Goal: Task Accomplishment & Management: Use online tool/utility

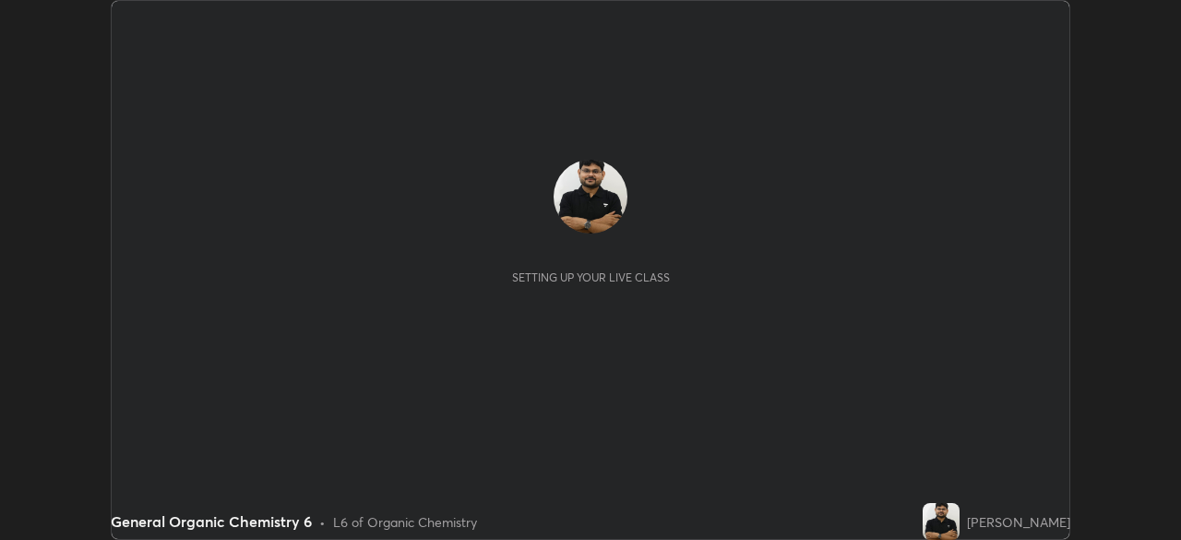
scroll to position [540, 1180]
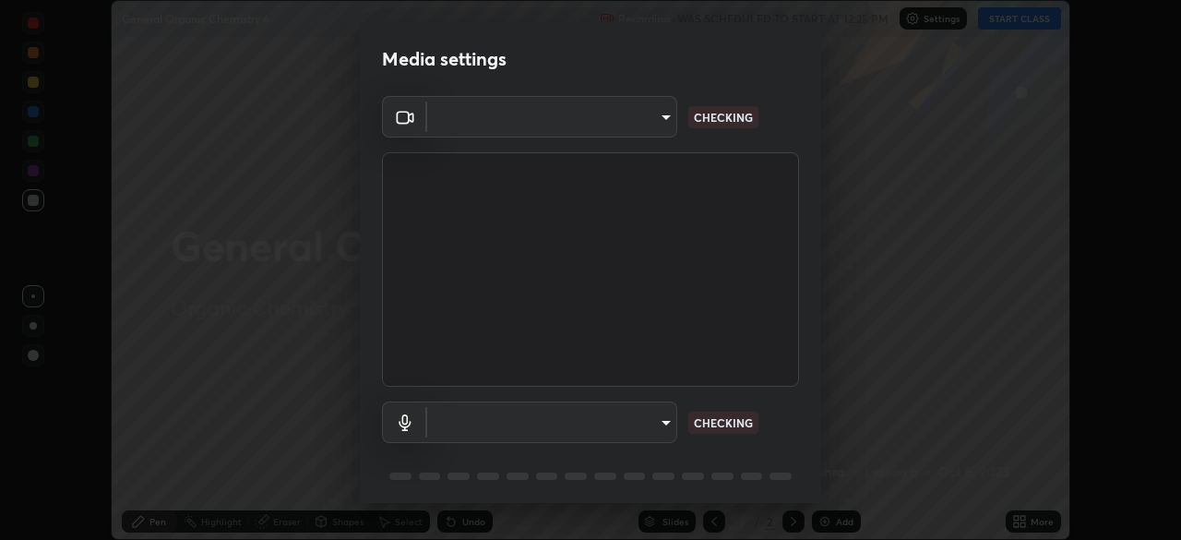
click at [527, 432] on body "Erase all General Organic Chemistry 6 Recording WAS SCHEDULED TO START AT 12:25…" at bounding box center [590, 270] width 1181 height 540
type input "ddeb460be698feac5301e169f53eca599c89e620ae617368e30cc776484c20c4"
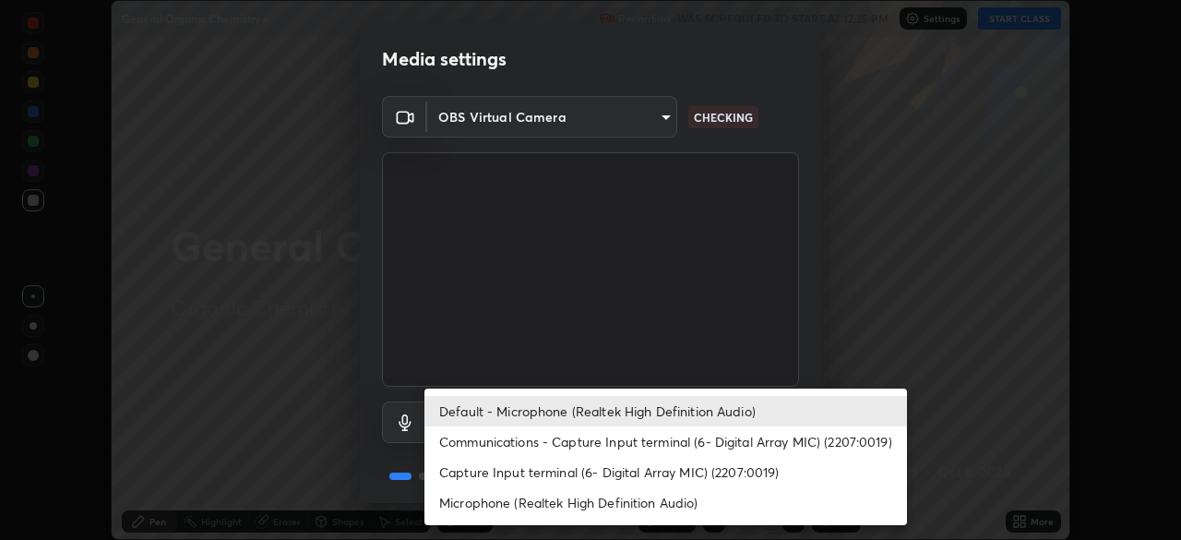
click at [483, 509] on li "Microphone (Realtek High Definition Audio)" at bounding box center [665, 502] width 483 height 30
type input "f004d940c31081e6b16f6c88961f672aa5ec6747dbf5629a26c28f94701fa2d6"
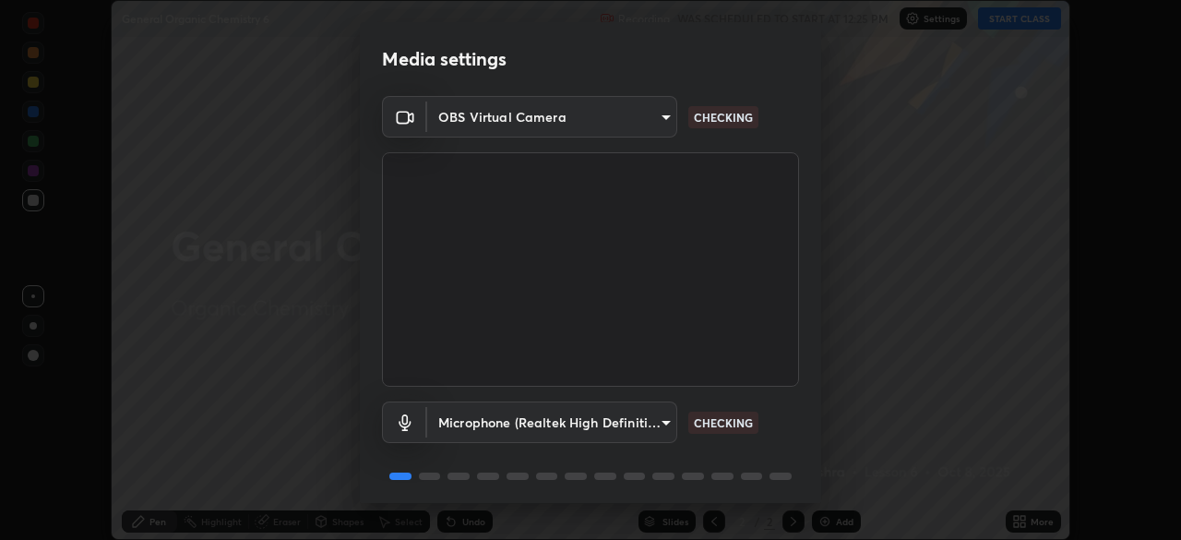
scroll to position [66, 0]
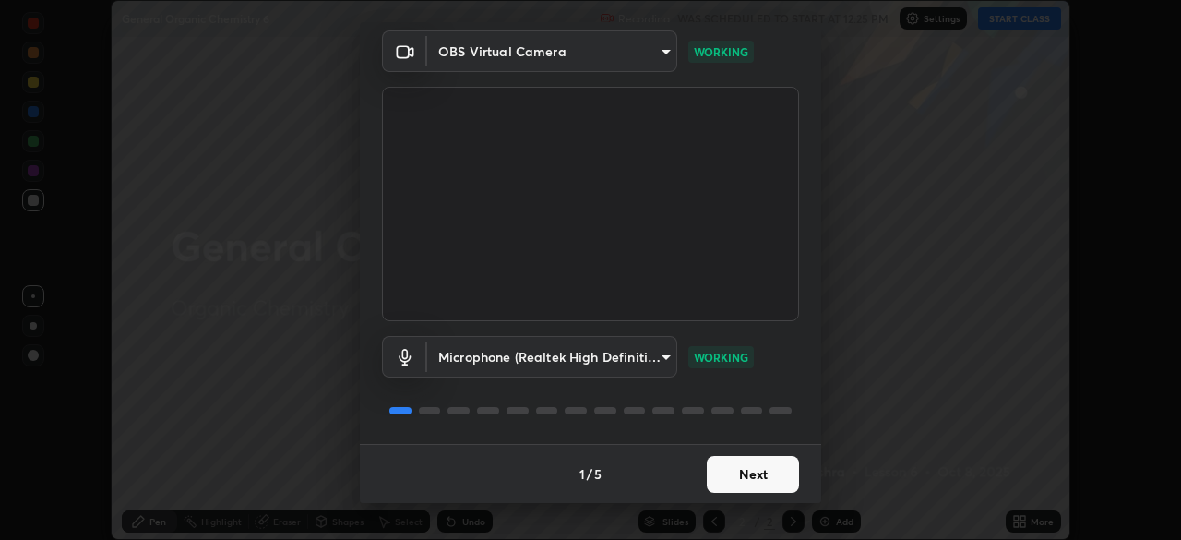
click at [768, 468] on button "Next" at bounding box center [753, 474] width 92 height 37
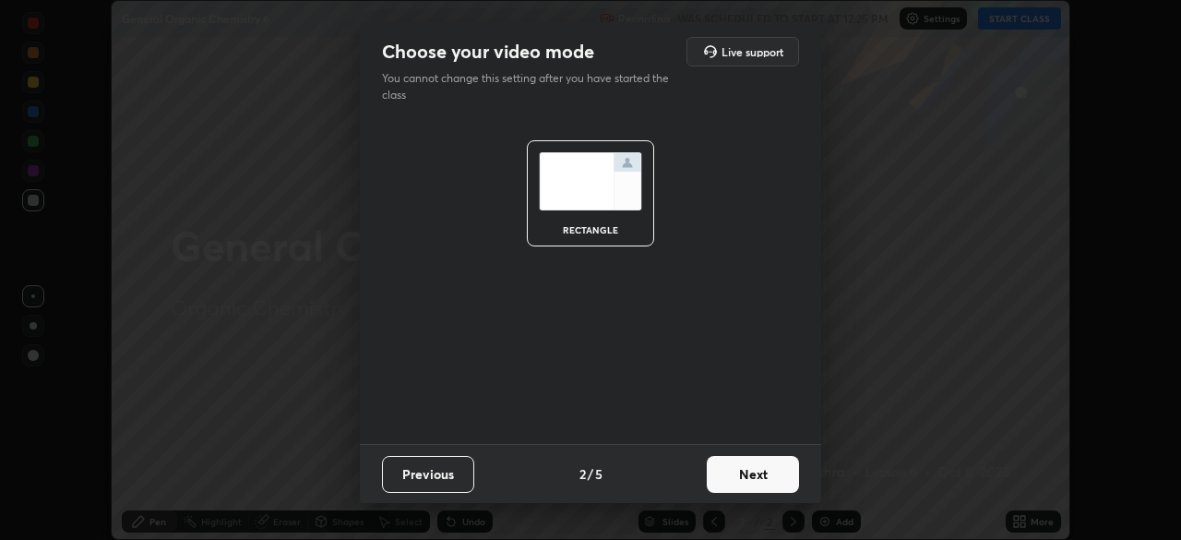
scroll to position [0, 0]
click at [774, 474] on button "Next" at bounding box center [753, 474] width 92 height 37
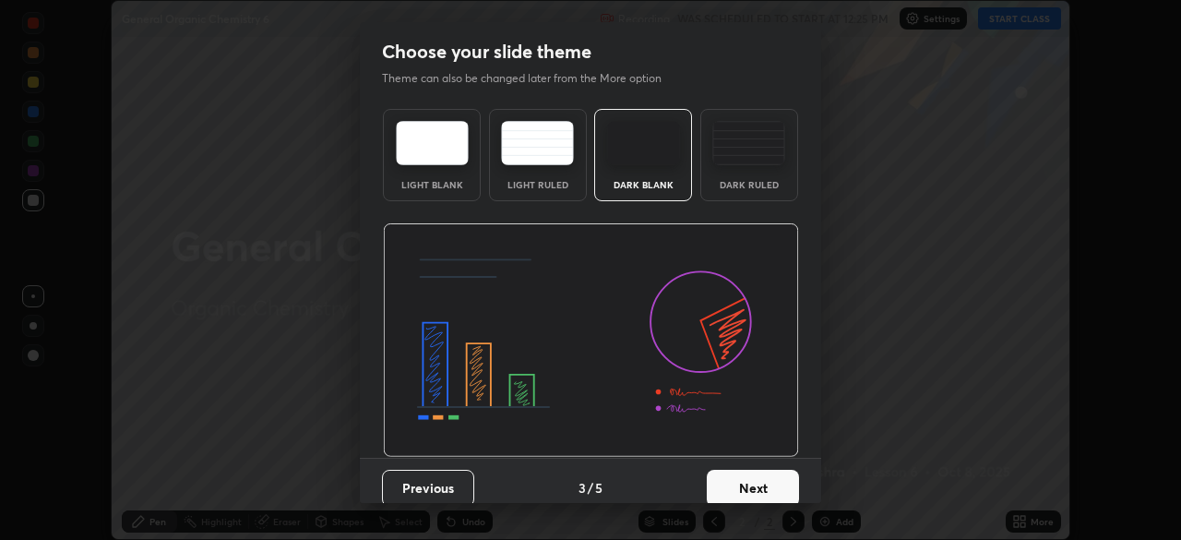
click at [791, 480] on button "Next" at bounding box center [753, 488] width 92 height 37
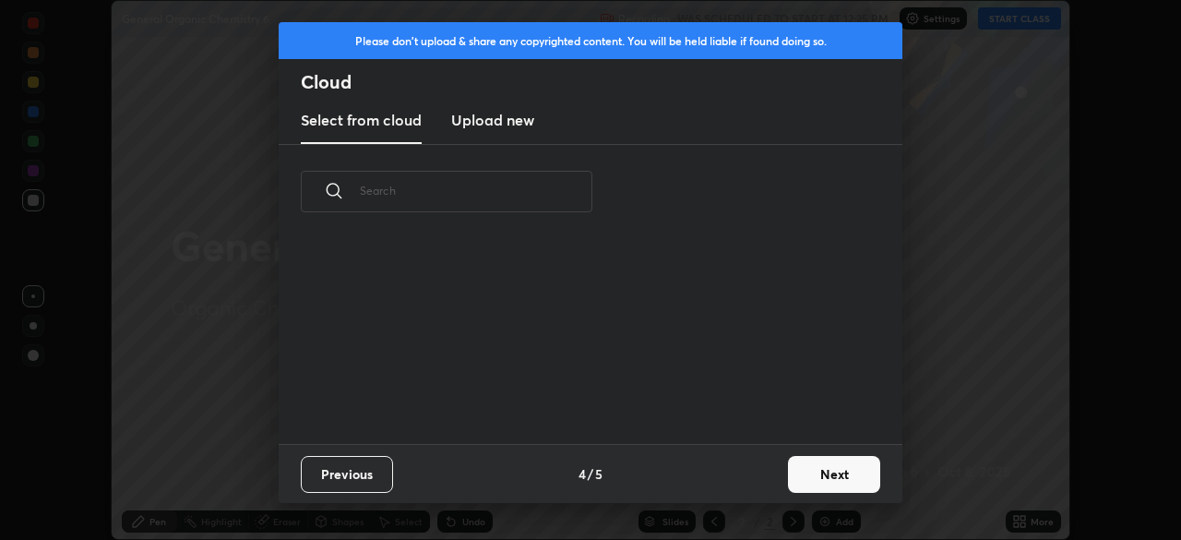
click at [822, 481] on button "Next" at bounding box center [834, 474] width 92 height 37
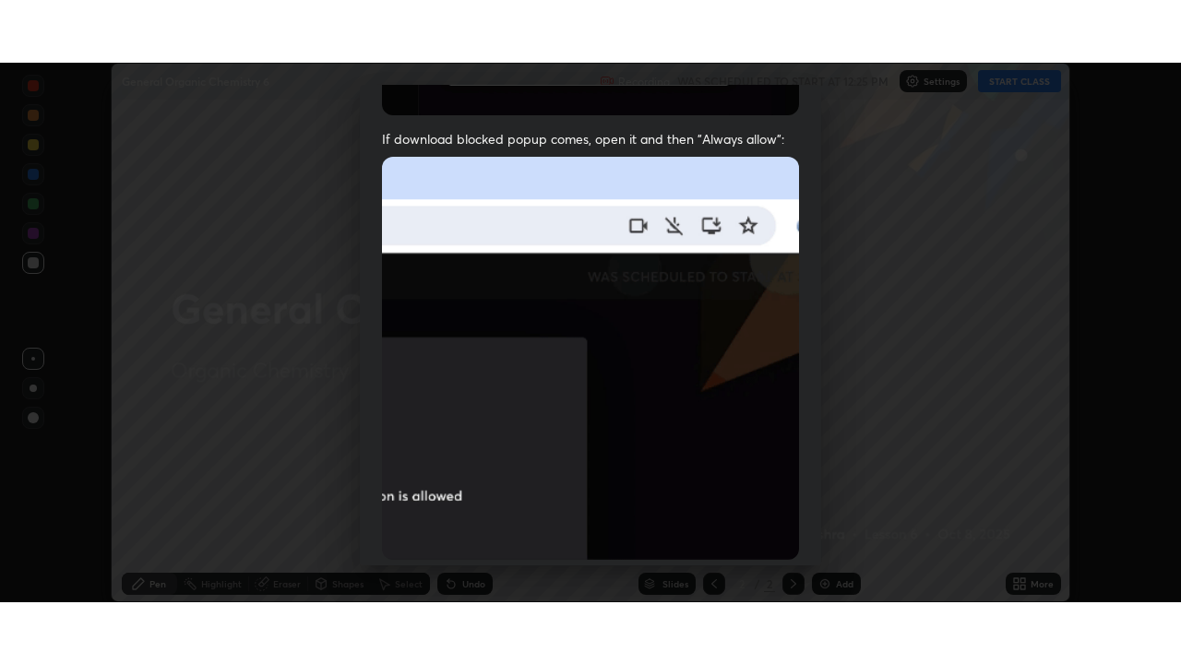
scroll to position [442, 0]
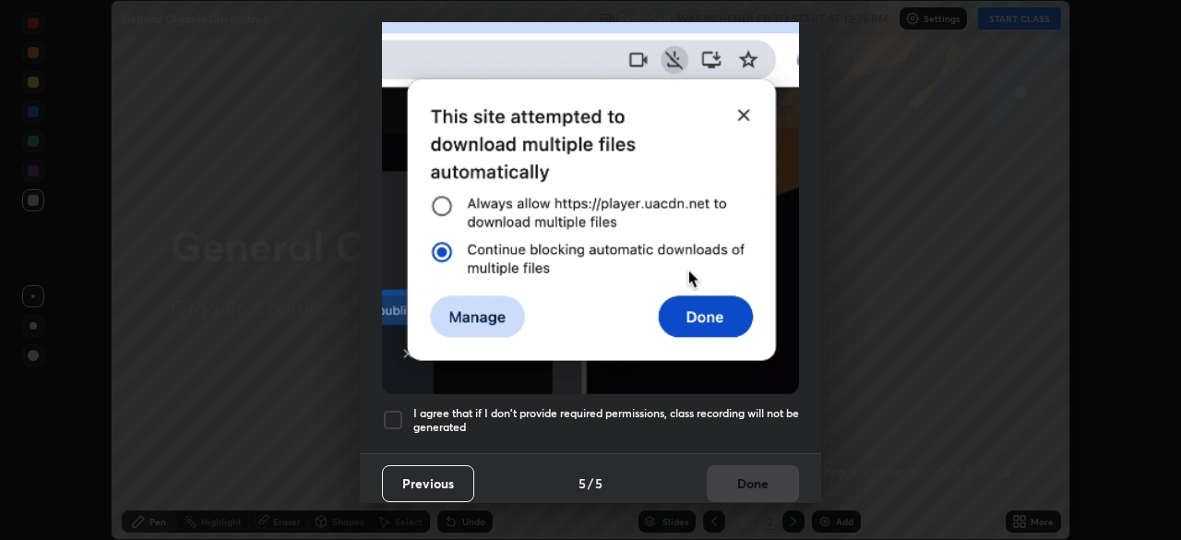
click at [766, 406] on h5 "I agree that if I don't provide required permissions, class recording will not …" at bounding box center [606, 420] width 386 height 29
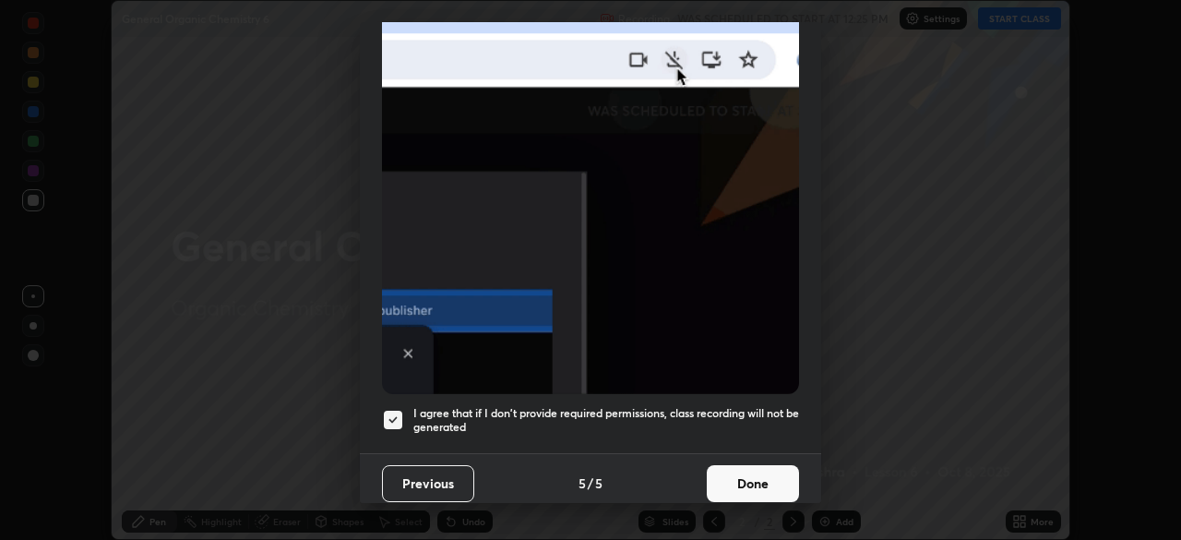
click at [769, 481] on button "Done" at bounding box center [753, 483] width 92 height 37
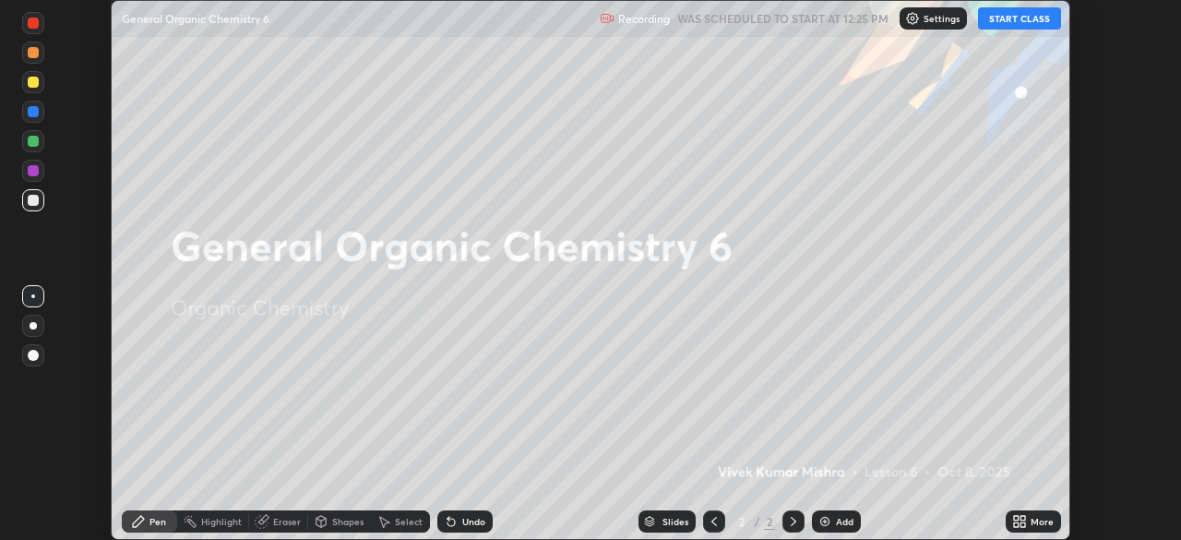
click at [1031, 14] on button "START CLASS" at bounding box center [1019, 18] width 83 height 22
click at [1032, 518] on div "More" at bounding box center [1042, 521] width 23 height 9
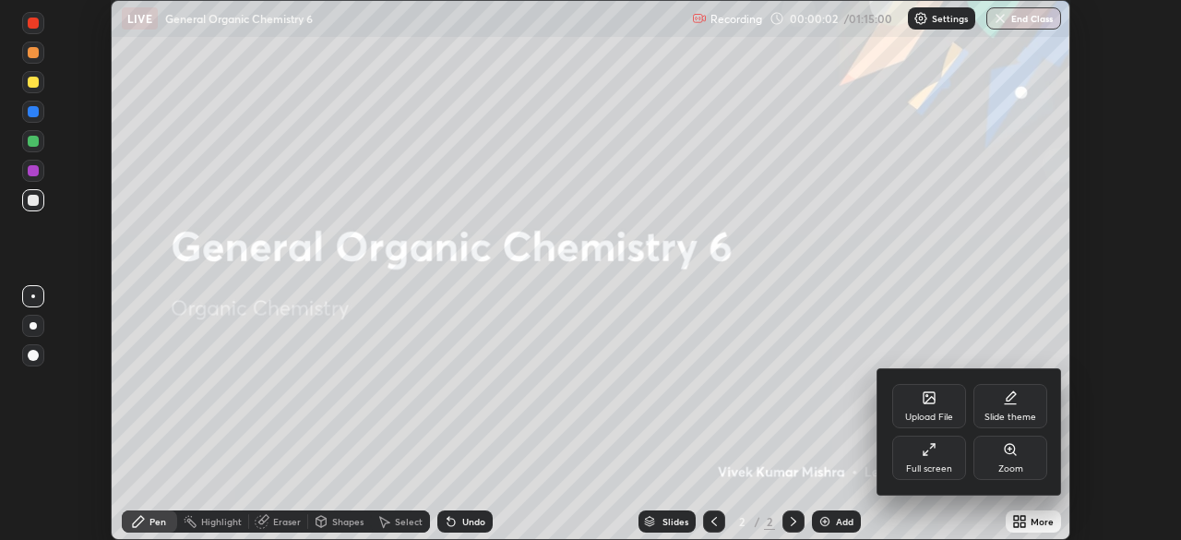
click at [943, 464] on div "Full screen" at bounding box center [929, 468] width 46 height 9
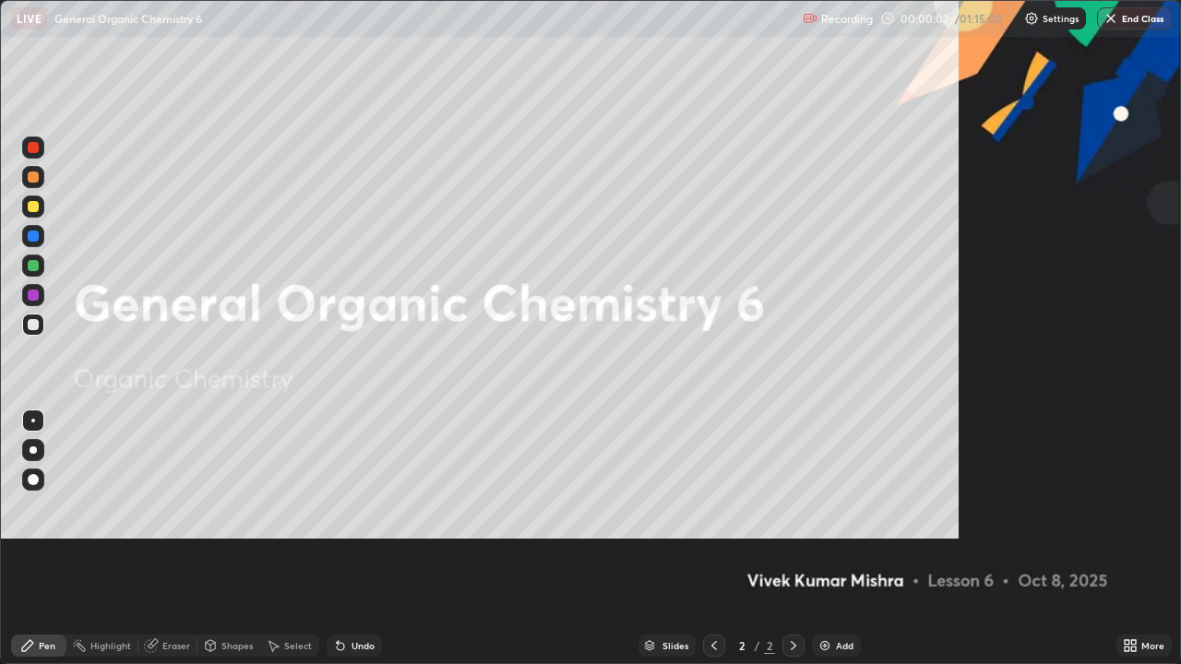
scroll to position [664, 1181]
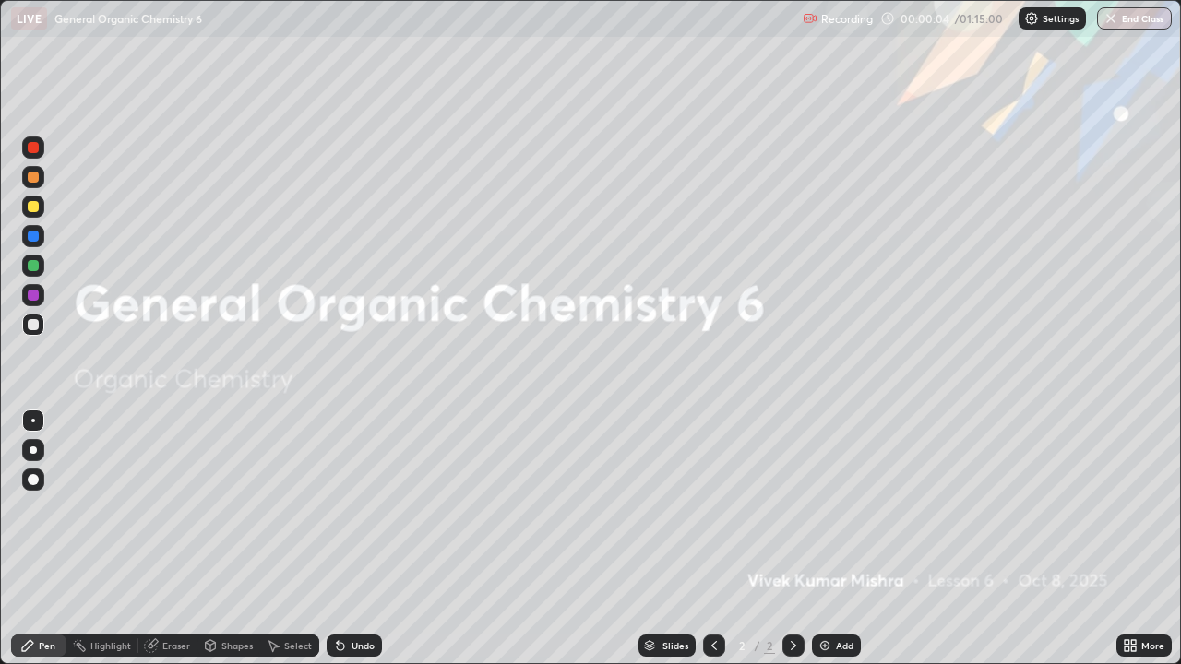
click at [1136, 539] on icon at bounding box center [1133, 649] width 5 height 5
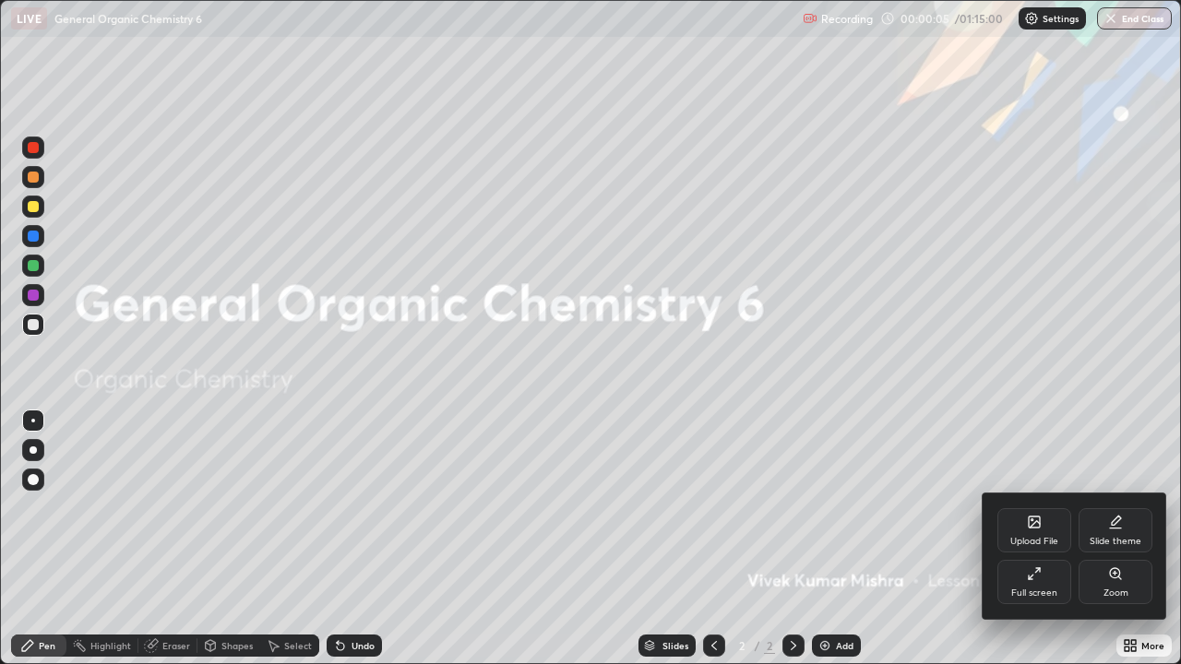
click at [1118, 530] on div "Slide theme" at bounding box center [1116, 530] width 74 height 44
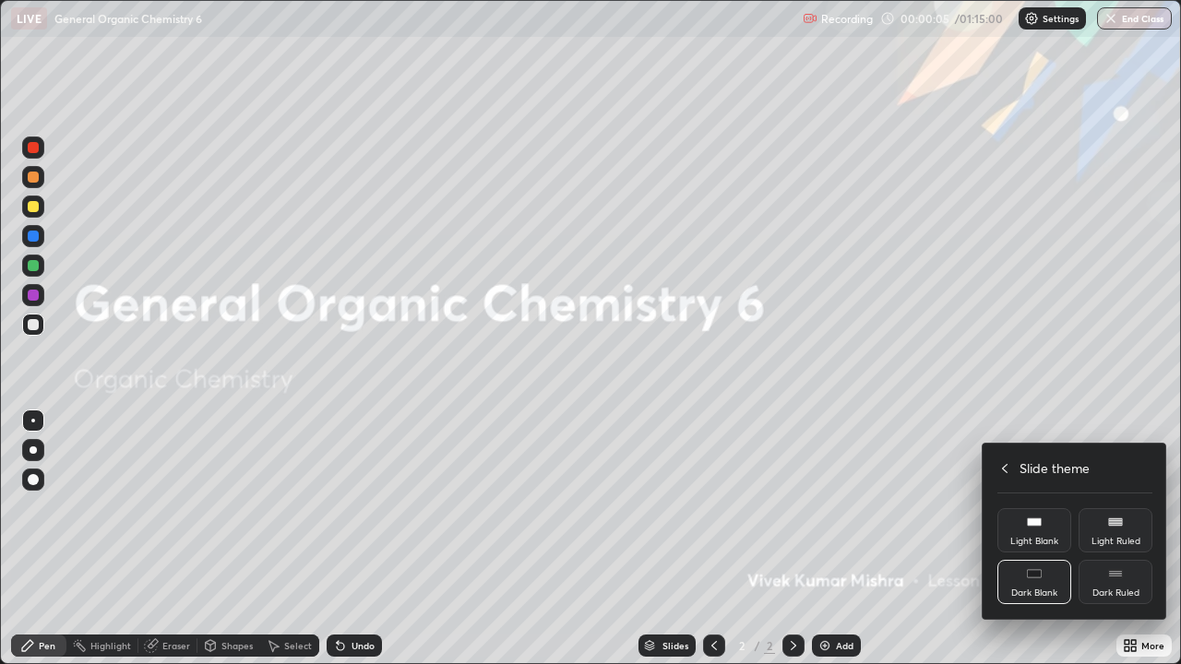
click at [1137, 539] on div "Dark Ruled" at bounding box center [1115, 593] width 47 height 9
click at [1003, 472] on icon at bounding box center [1004, 468] width 15 height 15
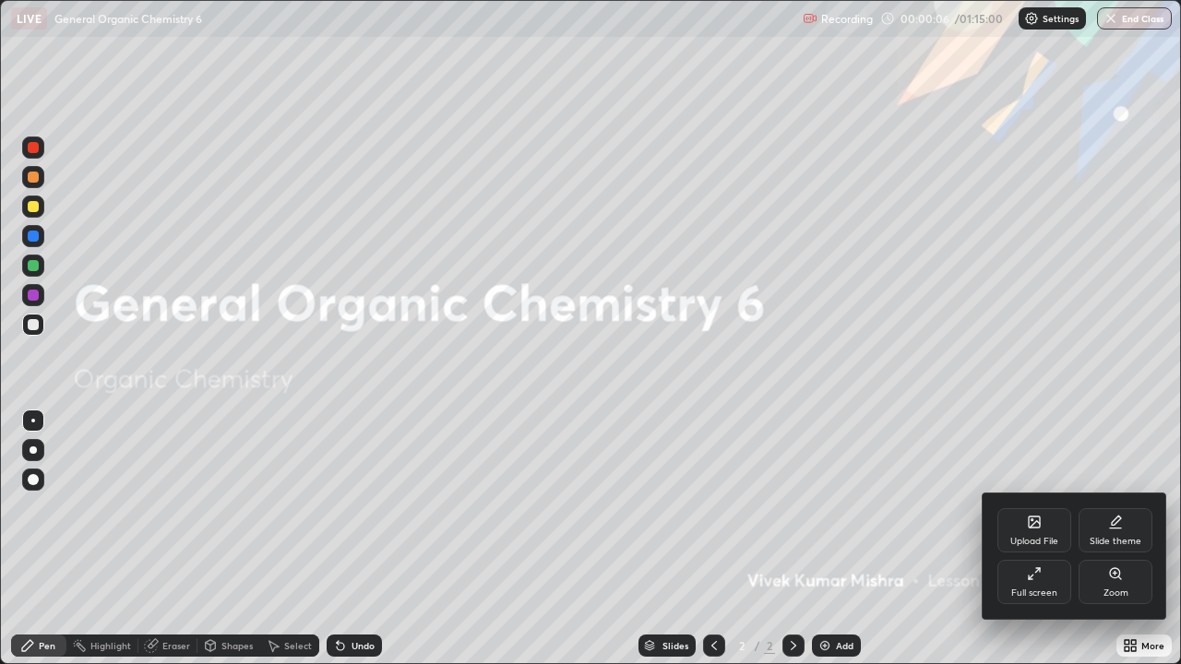
click at [922, 539] on div at bounding box center [590, 332] width 1181 height 664
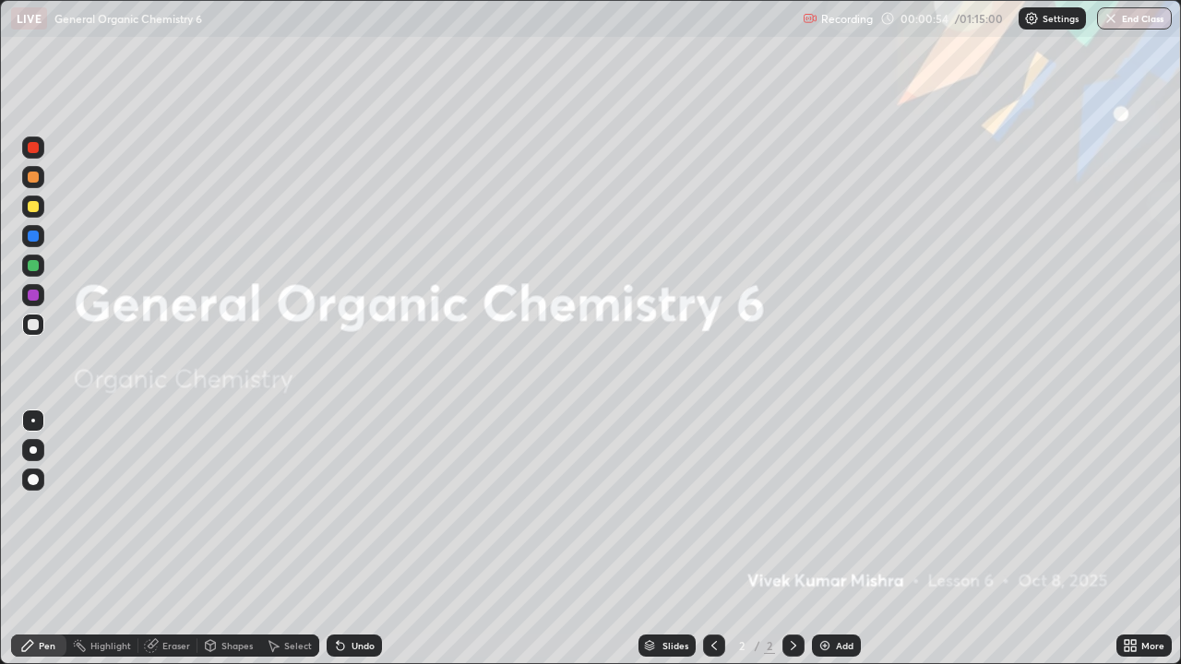
click at [836, 539] on div "Add" at bounding box center [845, 645] width 18 height 9
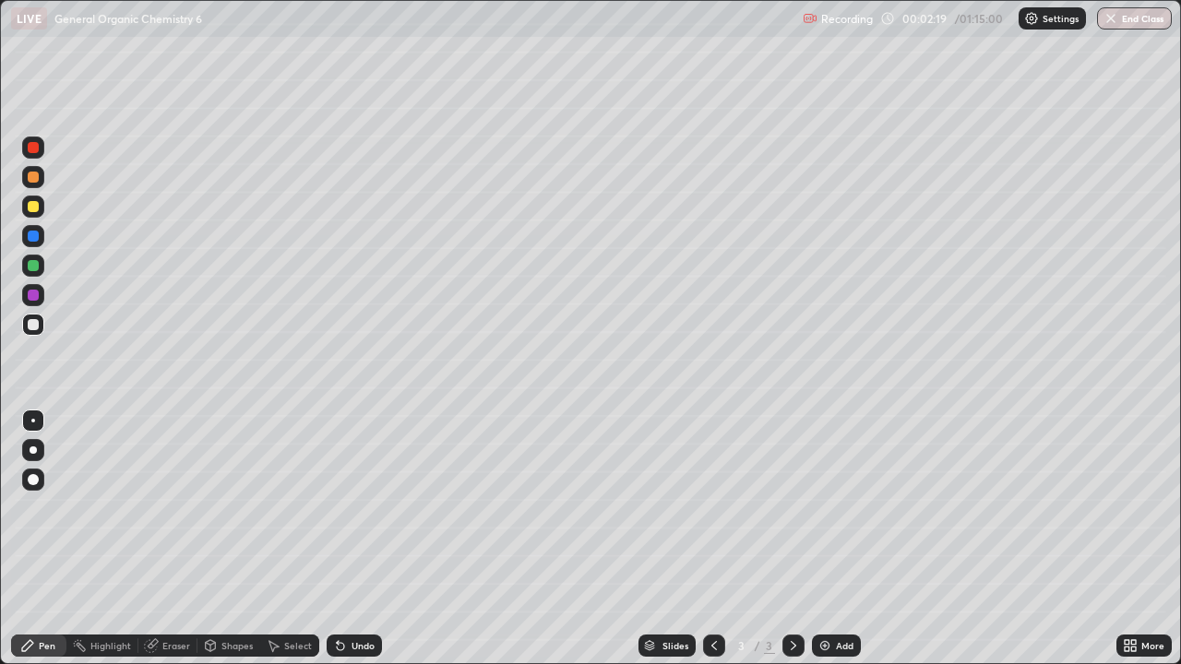
click at [345, 539] on div "Undo" at bounding box center [354, 646] width 55 height 22
click at [357, 539] on div "Undo" at bounding box center [354, 646] width 55 height 22
click at [227, 539] on div "Shapes" at bounding box center [236, 645] width 31 height 9
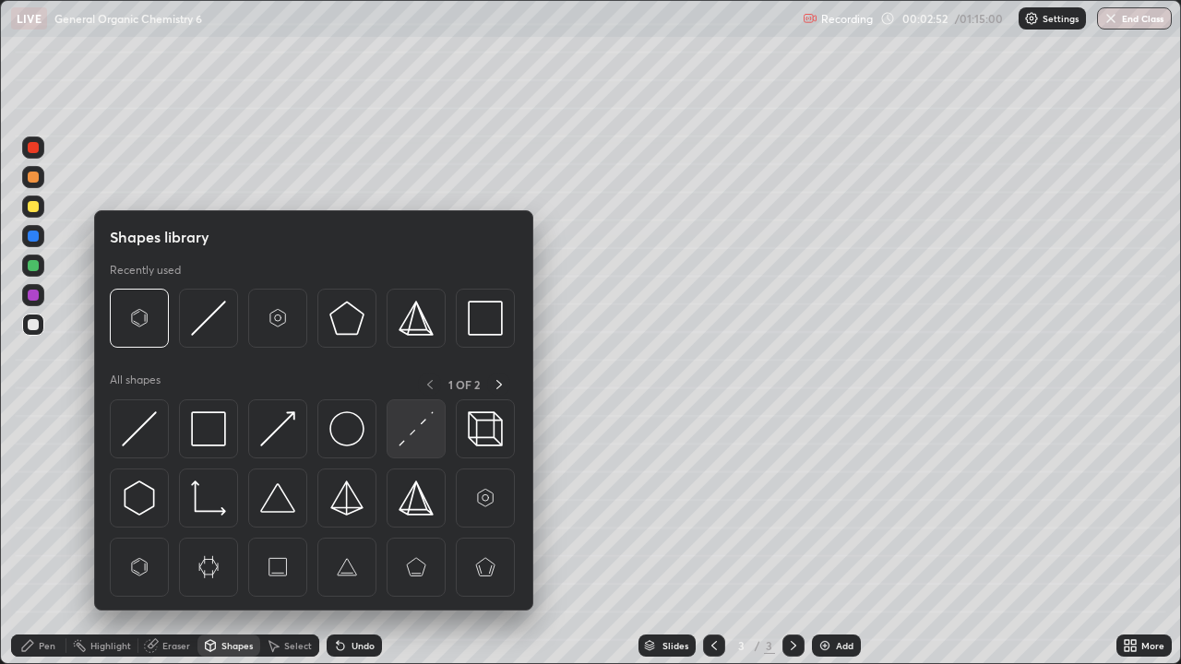
click at [407, 427] on img at bounding box center [416, 428] width 35 height 35
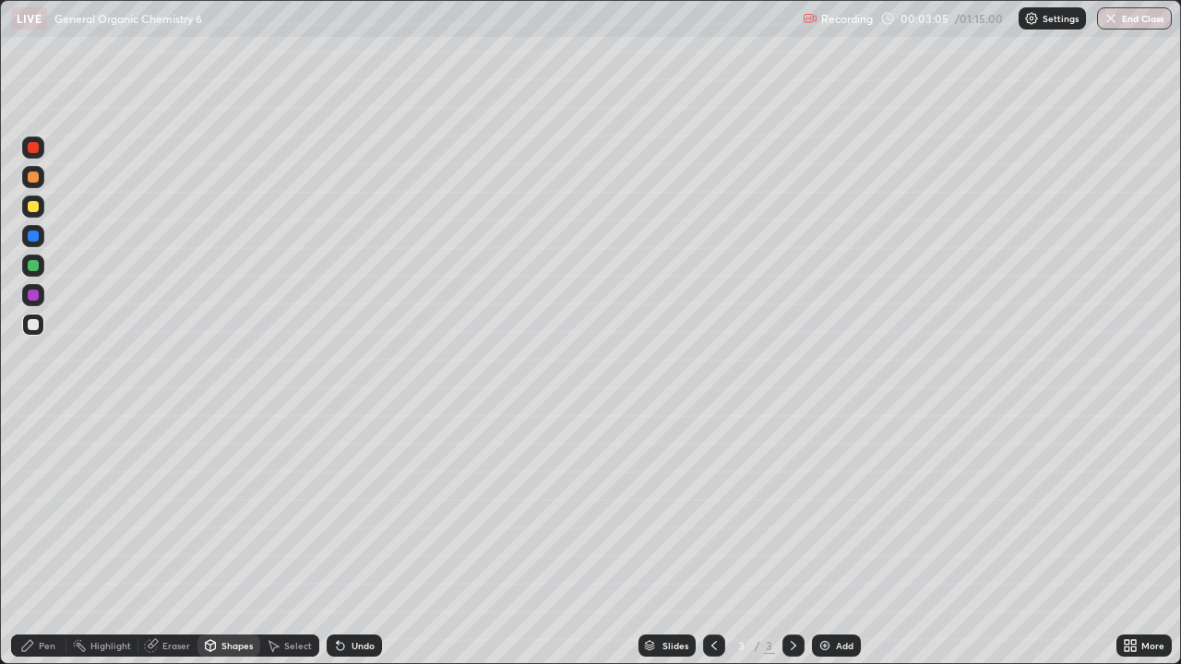
click at [31, 269] on div at bounding box center [33, 265] width 11 height 11
click at [353, 539] on div "Undo" at bounding box center [363, 645] width 23 height 9
click at [40, 539] on div "Pen" at bounding box center [47, 645] width 17 height 9
click at [344, 539] on icon at bounding box center [340, 645] width 15 height 15
click at [352, 539] on div "Undo" at bounding box center [354, 646] width 55 height 22
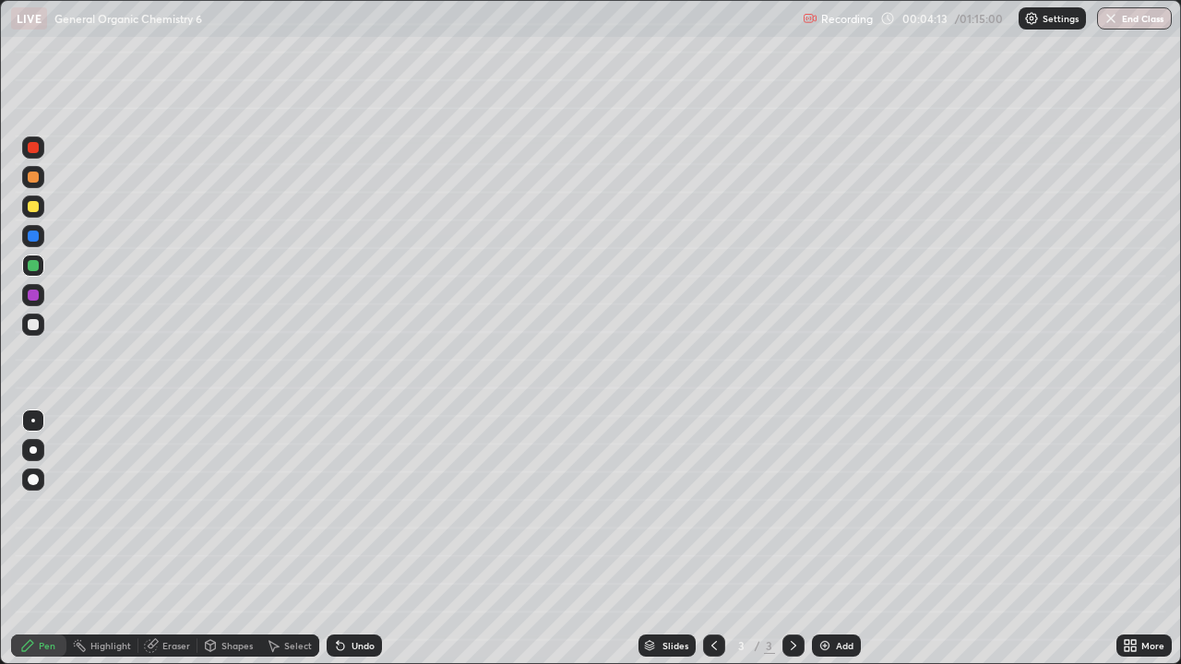
click at [357, 539] on div "Undo" at bounding box center [354, 646] width 55 height 22
click at [351, 539] on div "Undo" at bounding box center [354, 646] width 55 height 22
click at [291, 539] on div "Select" at bounding box center [298, 645] width 28 height 9
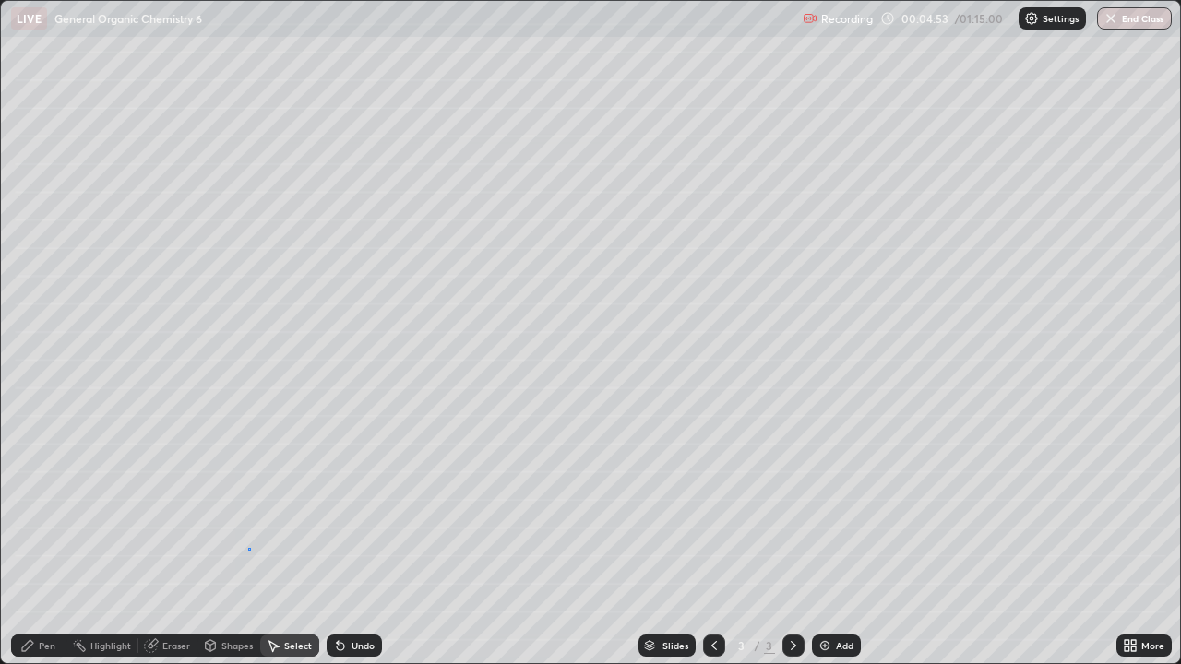
click at [248, 539] on div "0 ° Undo Copy Duplicate Duplicate to new slide Delete" at bounding box center [590, 332] width 1179 height 662
click at [35, 539] on div "Pen" at bounding box center [38, 646] width 55 height 22
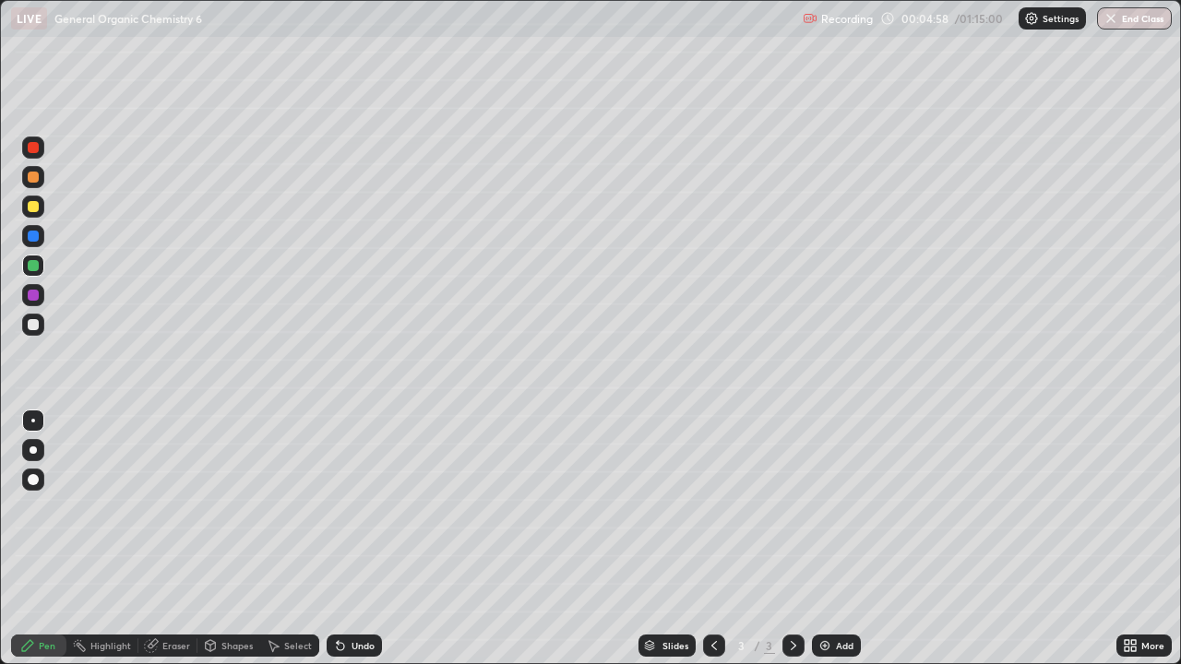
click at [346, 539] on div "Undo" at bounding box center [354, 646] width 55 height 22
click at [360, 539] on div "Undo" at bounding box center [363, 645] width 23 height 9
click at [172, 539] on div "Eraser" at bounding box center [176, 645] width 28 height 9
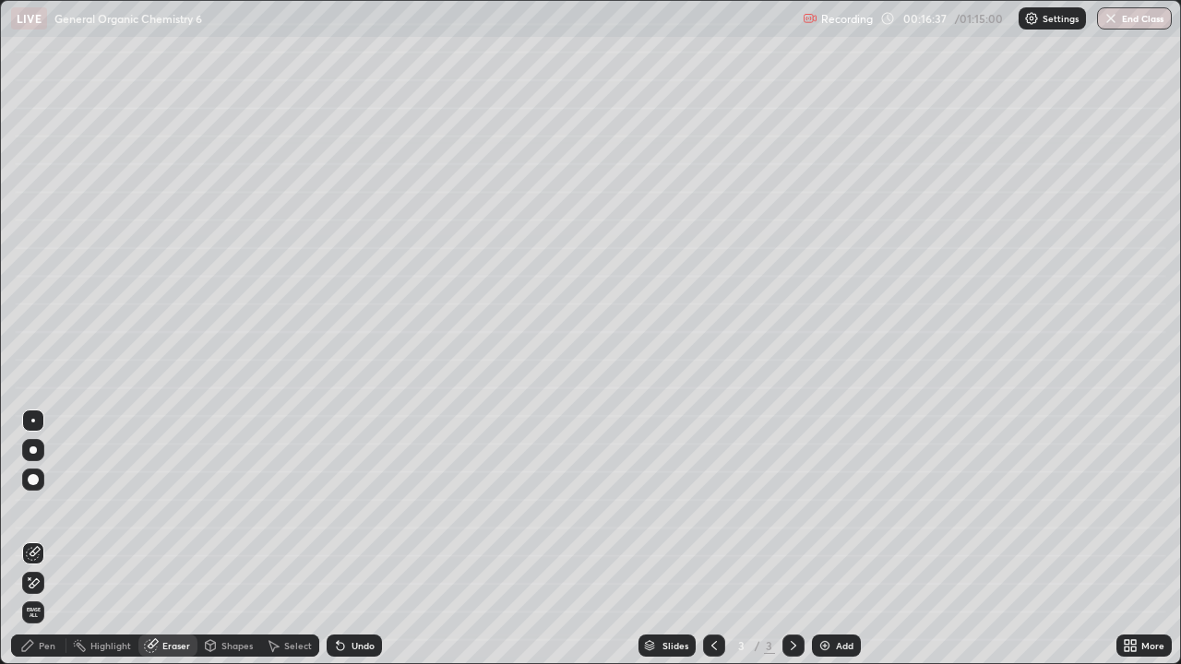
click at [44, 539] on div "Pen" at bounding box center [47, 645] width 17 height 9
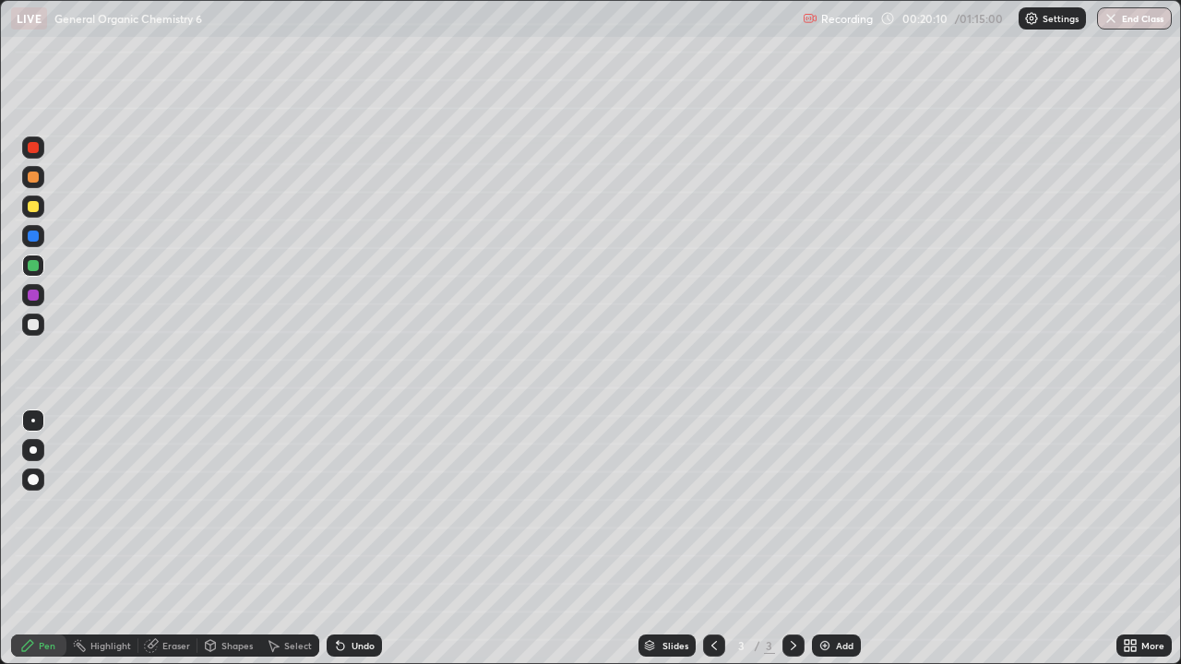
click at [0, 539] on div "Setting up your live class" at bounding box center [590, 332] width 1181 height 664
click at [849, 539] on div "Add" at bounding box center [845, 645] width 18 height 9
click at [353, 539] on div "Undo" at bounding box center [354, 646] width 55 height 22
click at [360, 539] on div "Undo" at bounding box center [354, 646] width 55 height 22
click at [177, 539] on div "Eraser" at bounding box center [176, 645] width 28 height 9
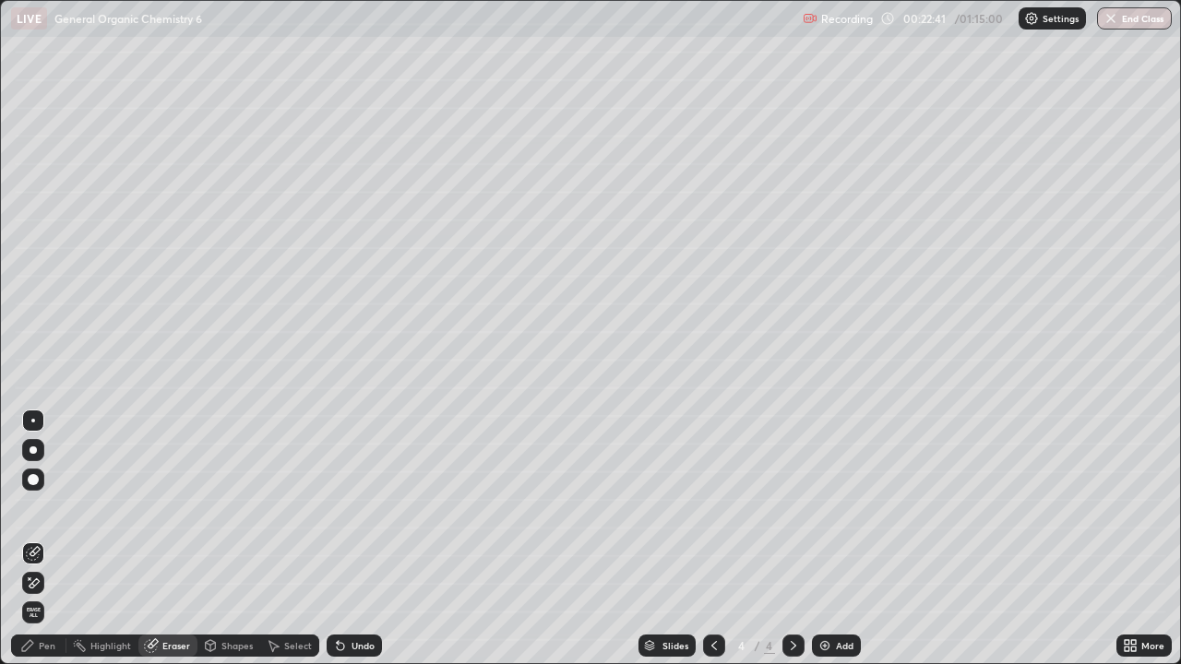
click at [47, 539] on div "Pen" at bounding box center [47, 645] width 17 height 9
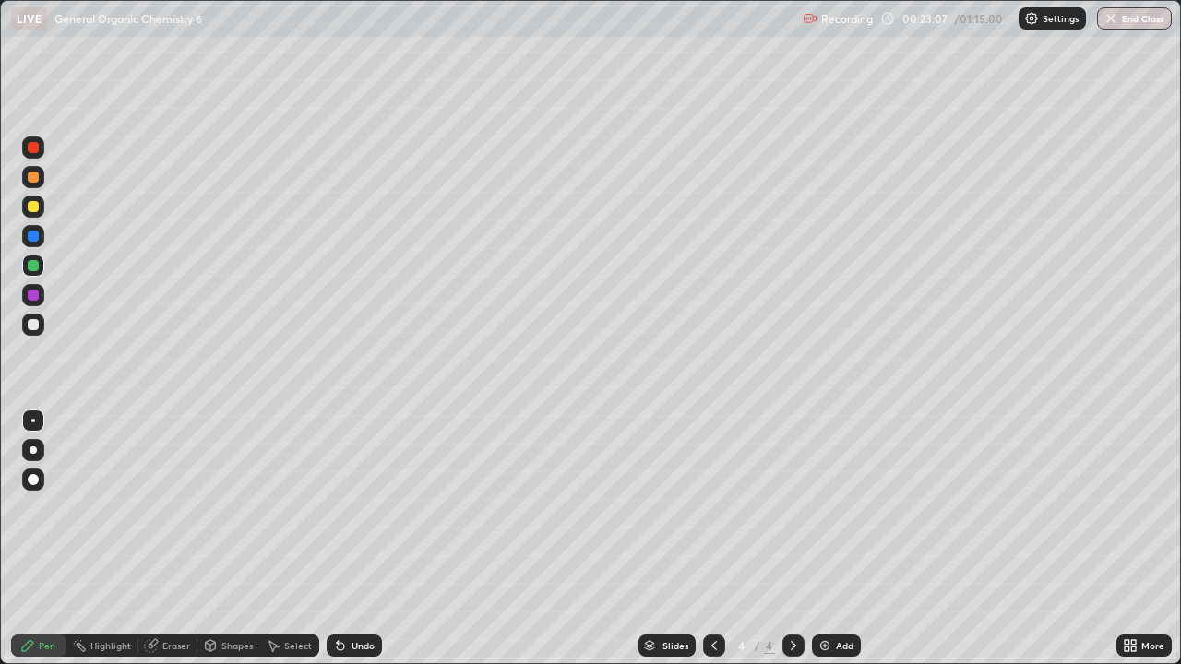
click at [37, 215] on div at bounding box center [33, 207] width 22 height 22
click at [168, 539] on div "Eraser" at bounding box center [176, 645] width 28 height 9
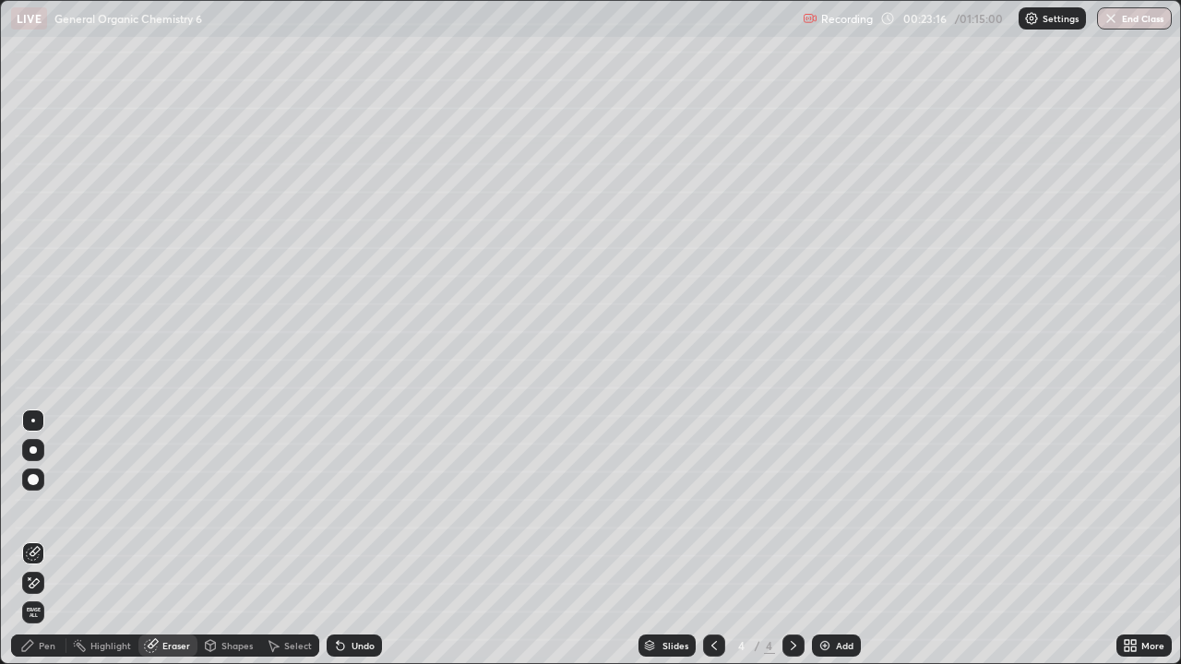
click at [54, 539] on div "Pen" at bounding box center [47, 645] width 17 height 9
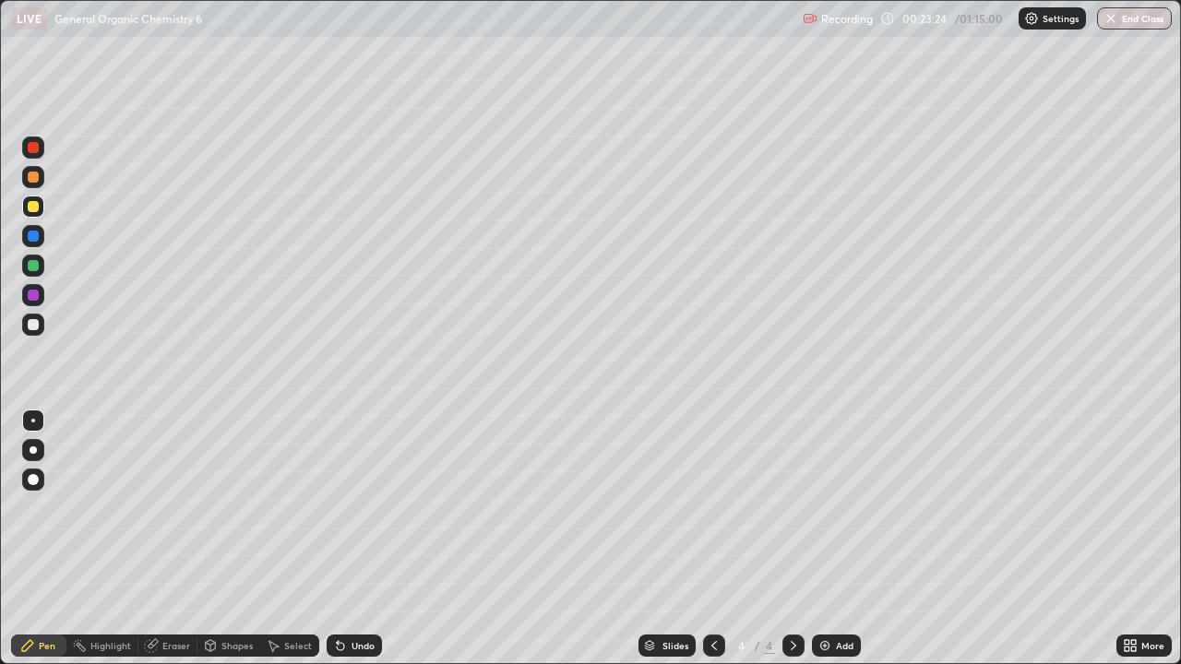
click at [42, 539] on div "Pen" at bounding box center [47, 645] width 17 height 9
click at [33, 296] on div at bounding box center [33, 295] width 11 height 11
click at [116, 539] on div "Highlight" at bounding box center [110, 645] width 41 height 9
click at [37, 539] on icon at bounding box center [33, 583] width 15 height 15
click at [341, 539] on div "Undo" at bounding box center [354, 646] width 55 height 22
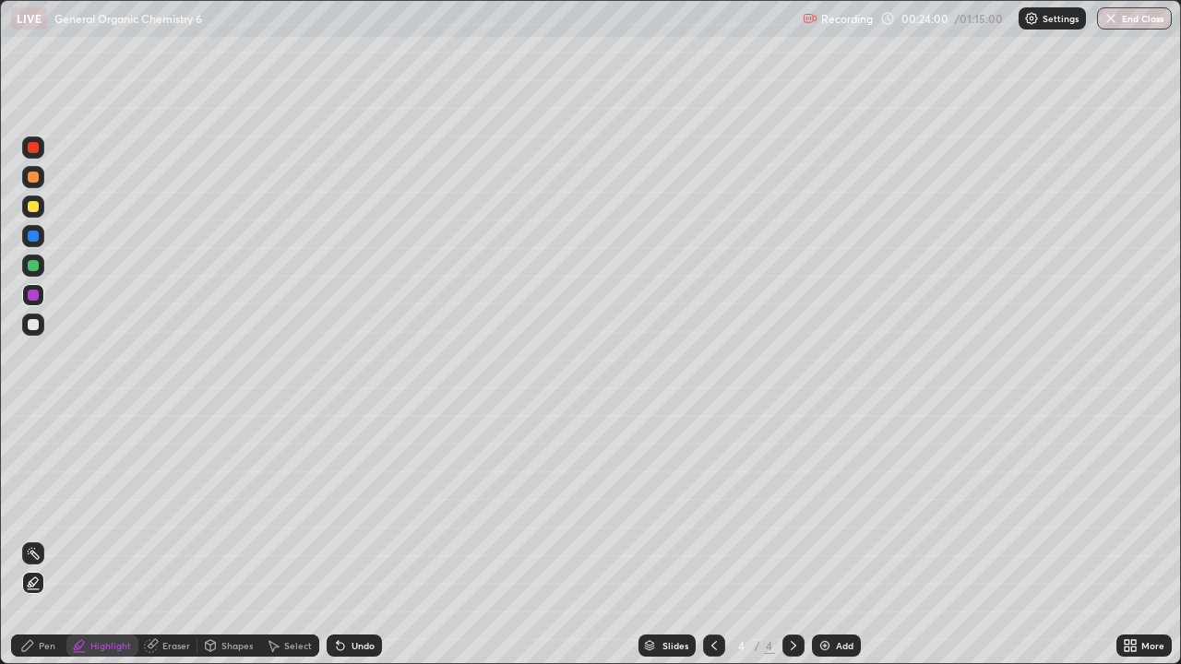
click at [33, 328] on div at bounding box center [33, 324] width 11 height 11
click at [352, 539] on div "Undo" at bounding box center [363, 645] width 23 height 9
click at [38, 539] on div "Pen" at bounding box center [38, 646] width 55 height 22
click at [30, 209] on div at bounding box center [33, 206] width 11 height 11
click at [365, 539] on div "Undo" at bounding box center [363, 645] width 23 height 9
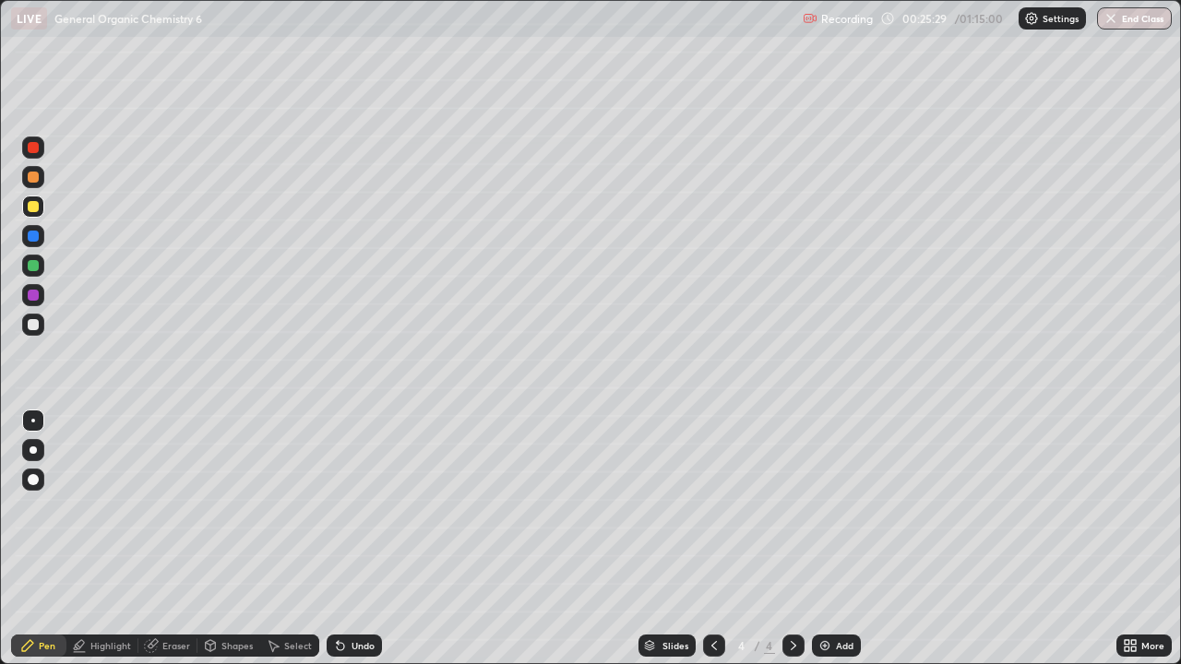
click at [363, 539] on div "Undo" at bounding box center [363, 645] width 23 height 9
click at [364, 539] on div "Undo" at bounding box center [363, 645] width 23 height 9
click at [704, 539] on div at bounding box center [714, 646] width 22 height 22
click at [792, 539] on icon at bounding box center [793, 645] width 15 height 15
click at [34, 292] on div at bounding box center [33, 295] width 11 height 11
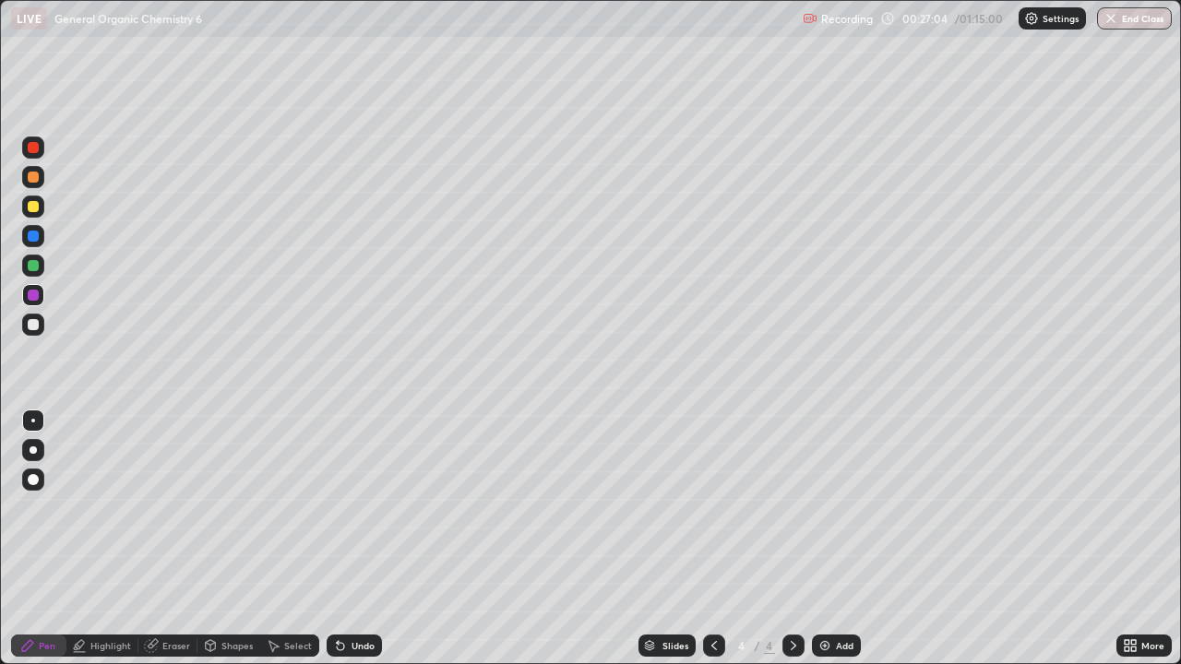
click at [348, 539] on div "Undo" at bounding box center [354, 646] width 55 height 22
click at [163, 539] on div "Eraser" at bounding box center [176, 645] width 28 height 9
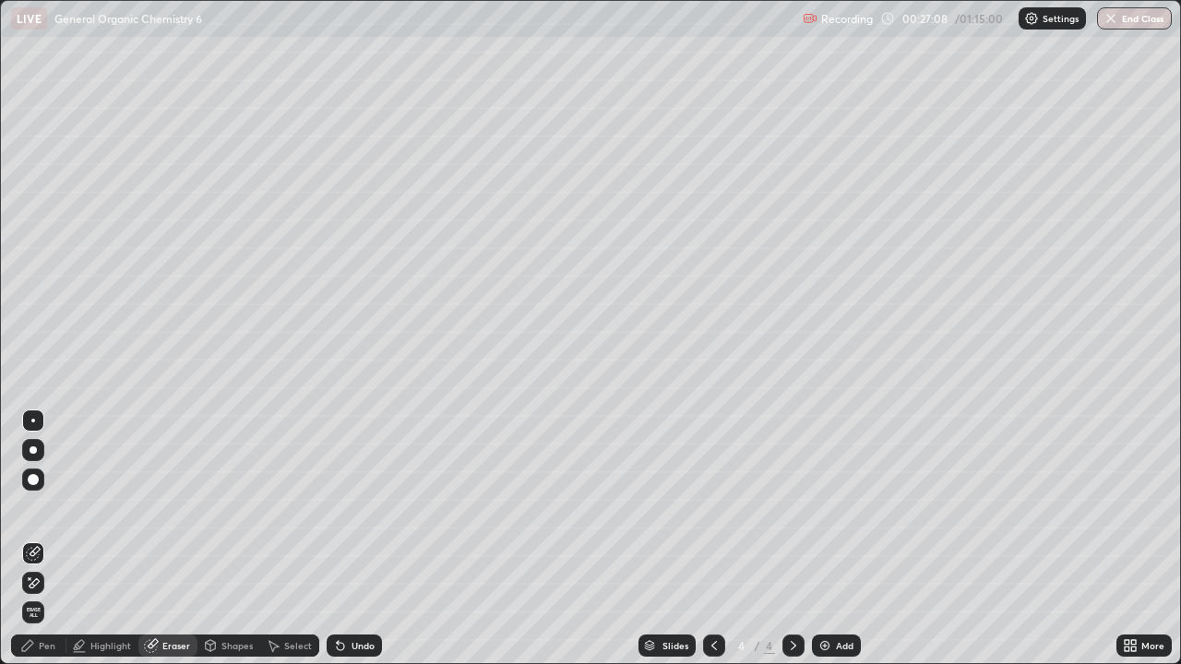
click at [52, 539] on div "Pen" at bounding box center [47, 645] width 17 height 9
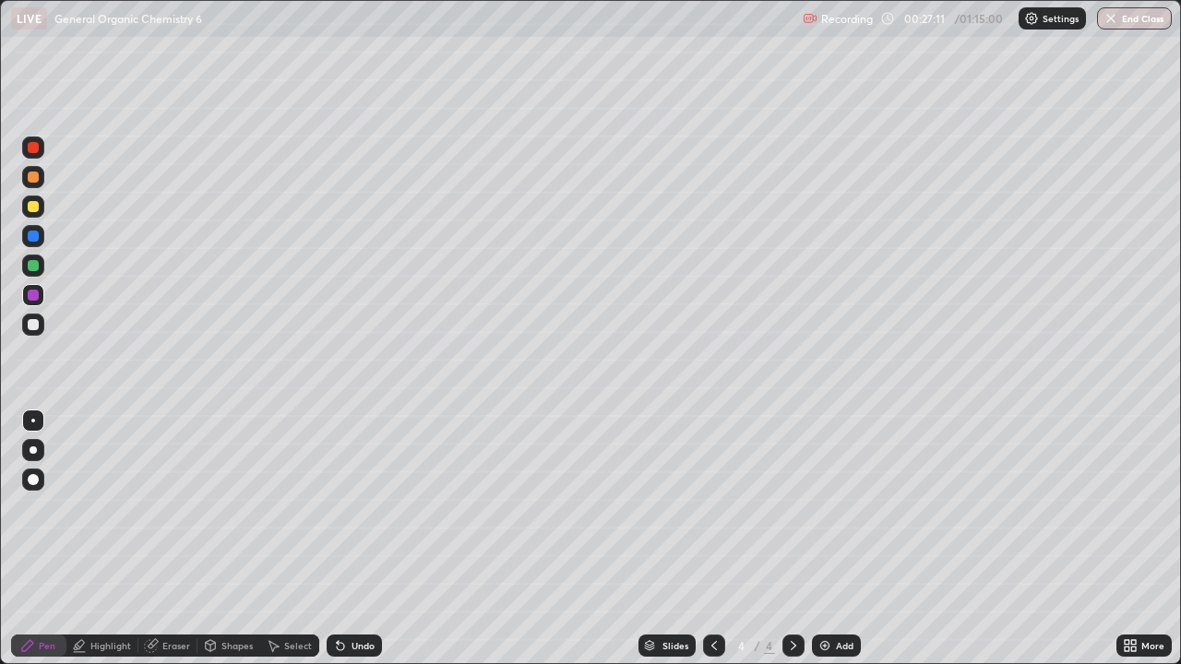
click at [33, 208] on div at bounding box center [33, 206] width 11 height 11
click at [291, 539] on div "Select" at bounding box center [298, 645] width 28 height 9
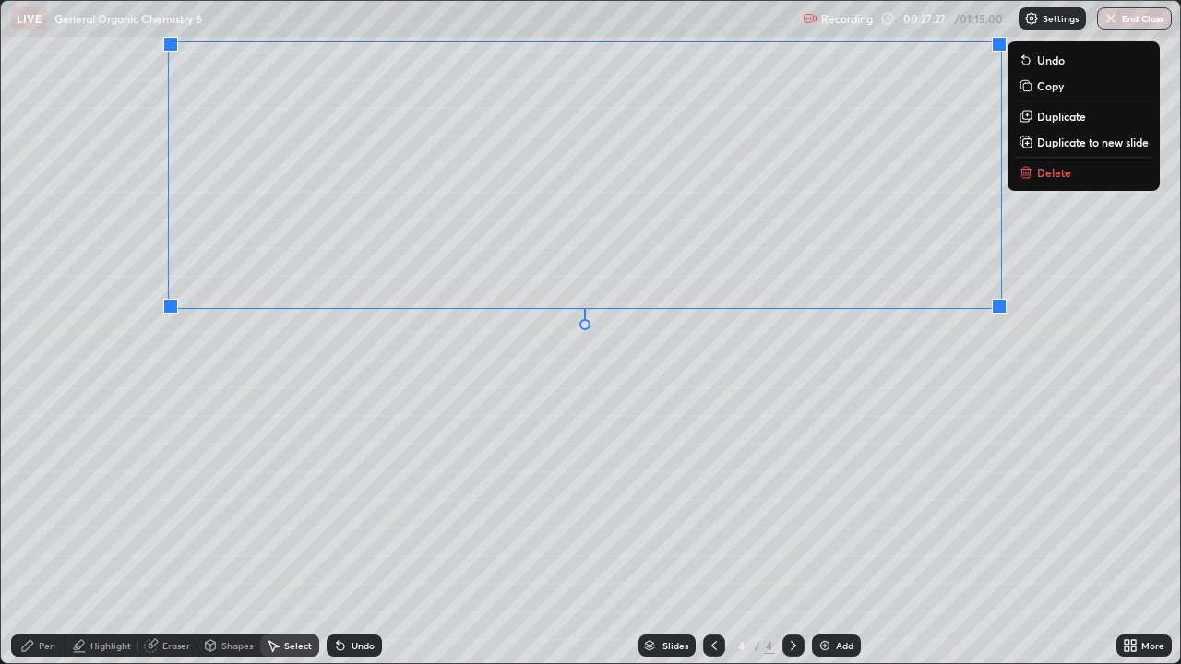
click at [1025, 456] on div "0 ° Undo Copy Duplicate Duplicate to new slide Delete" at bounding box center [590, 332] width 1179 height 662
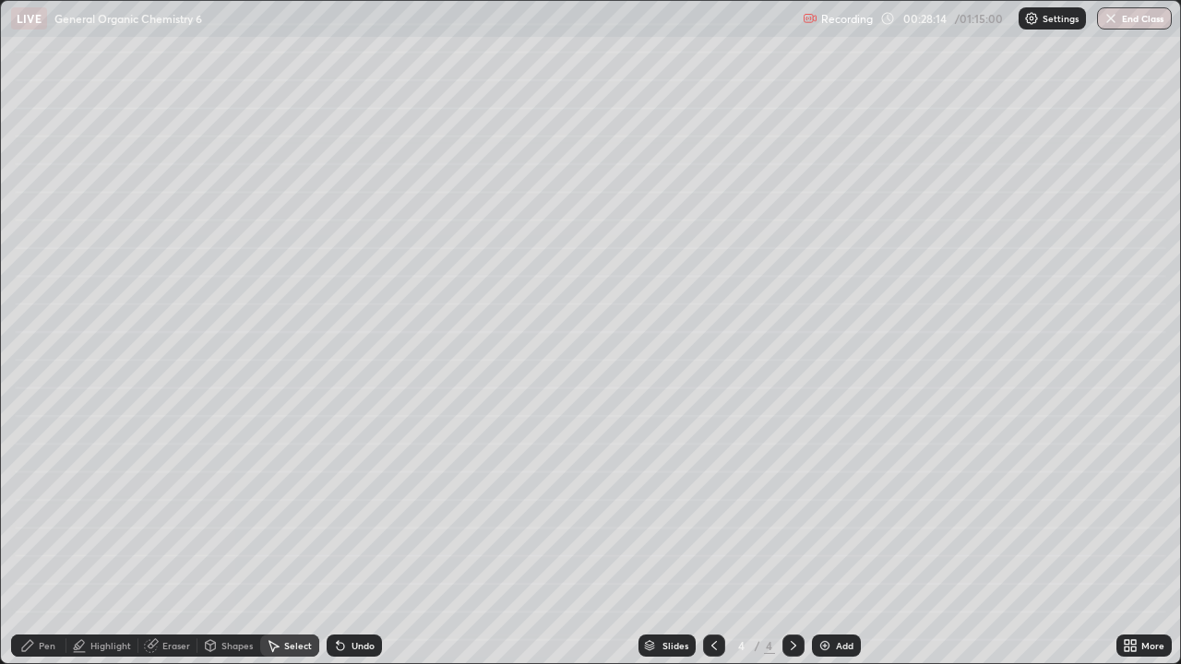
click at [38, 539] on div "Pen" at bounding box center [38, 646] width 55 height 22
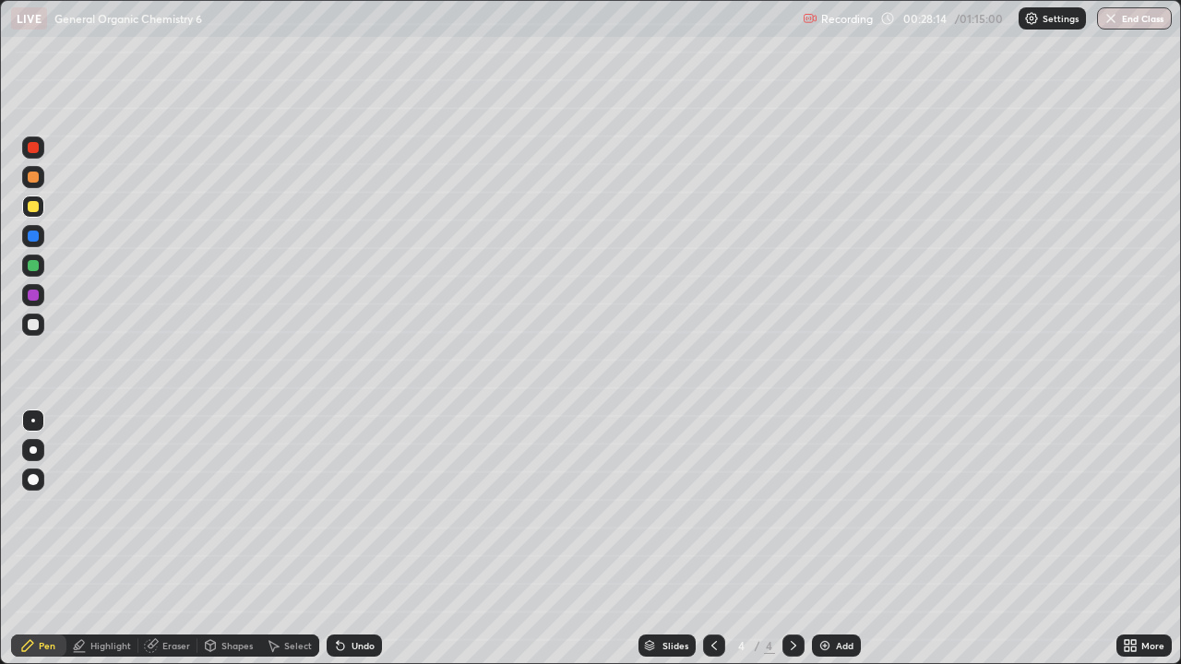
click at [32, 329] on div at bounding box center [33, 324] width 11 height 11
click at [31, 268] on div at bounding box center [33, 265] width 11 height 11
click at [163, 539] on div "Eraser" at bounding box center [176, 645] width 28 height 9
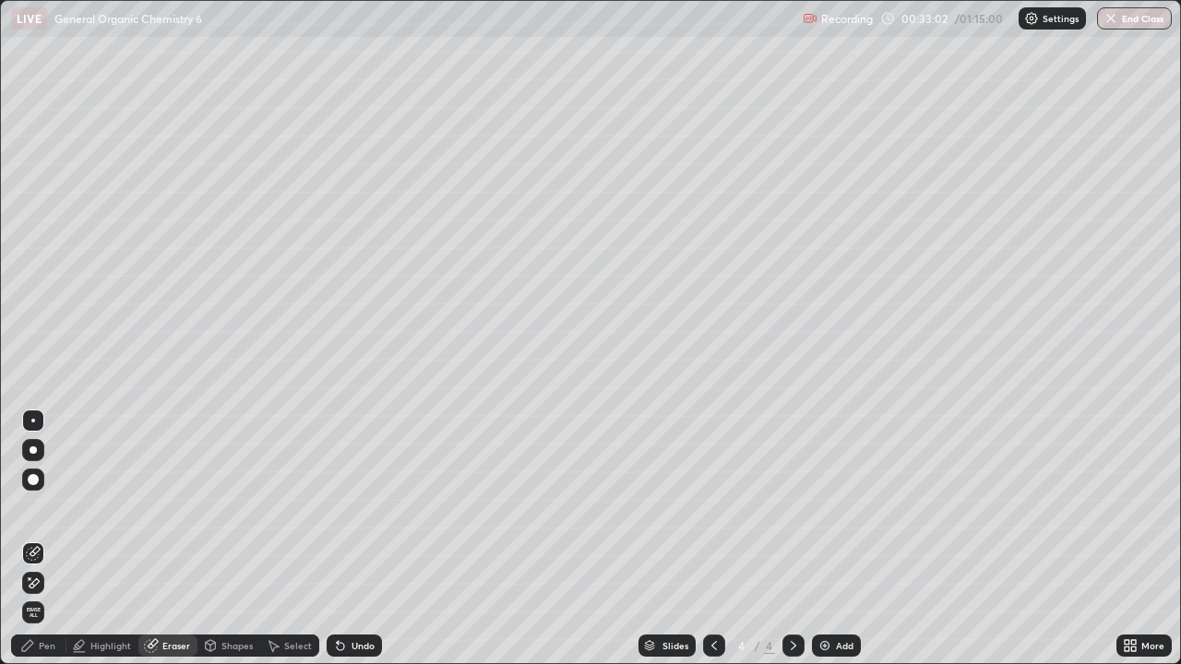
click at [38, 539] on div "Pen" at bounding box center [38, 646] width 55 height 22
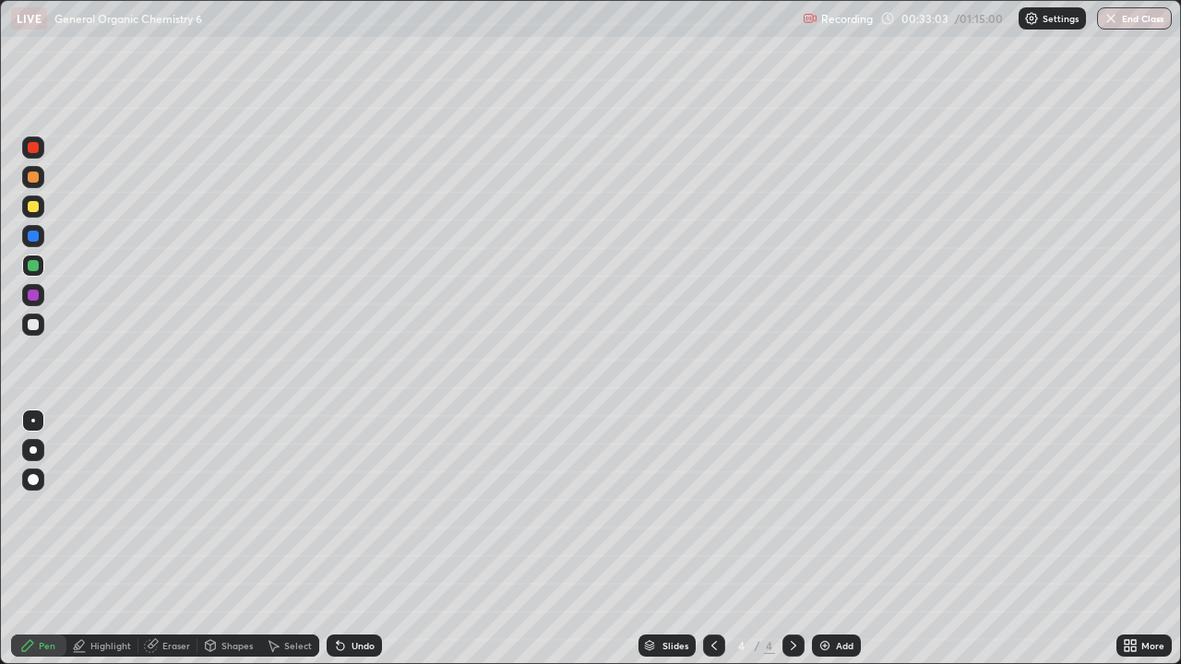
click at [33, 324] on div at bounding box center [33, 324] width 11 height 11
click at [38, 269] on div at bounding box center [33, 266] width 22 height 22
click at [34, 328] on div at bounding box center [33, 324] width 11 height 11
click at [363, 539] on div "Undo" at bounding box center [363, 645] width 23 height 9
click at [362, 539] on div "Undo" at bounding box center [354, 646] width 55 height 22
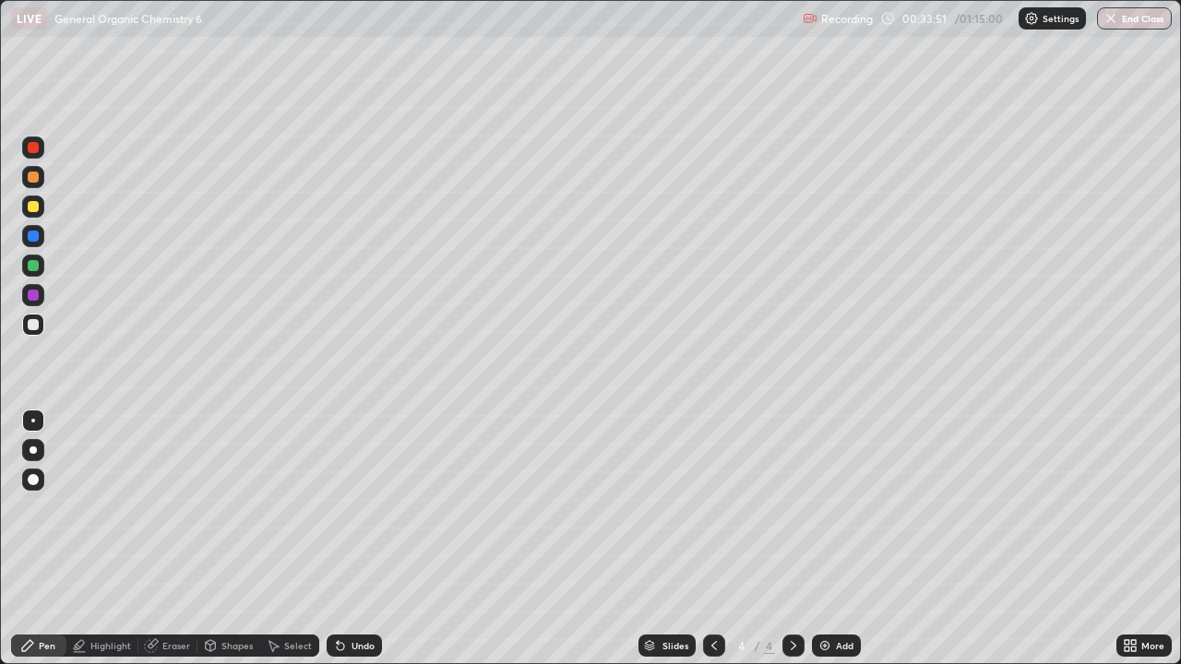
click at [363, 539] on div "Undo" at bounding box center [363, 645] width 23 height 9
click at [361, 539] on div "Undo" at bounding box center [363, 645] width 23 height 9
click at [289, 539] on div "Select" at bounding box center [298, 645] width 28 height 9
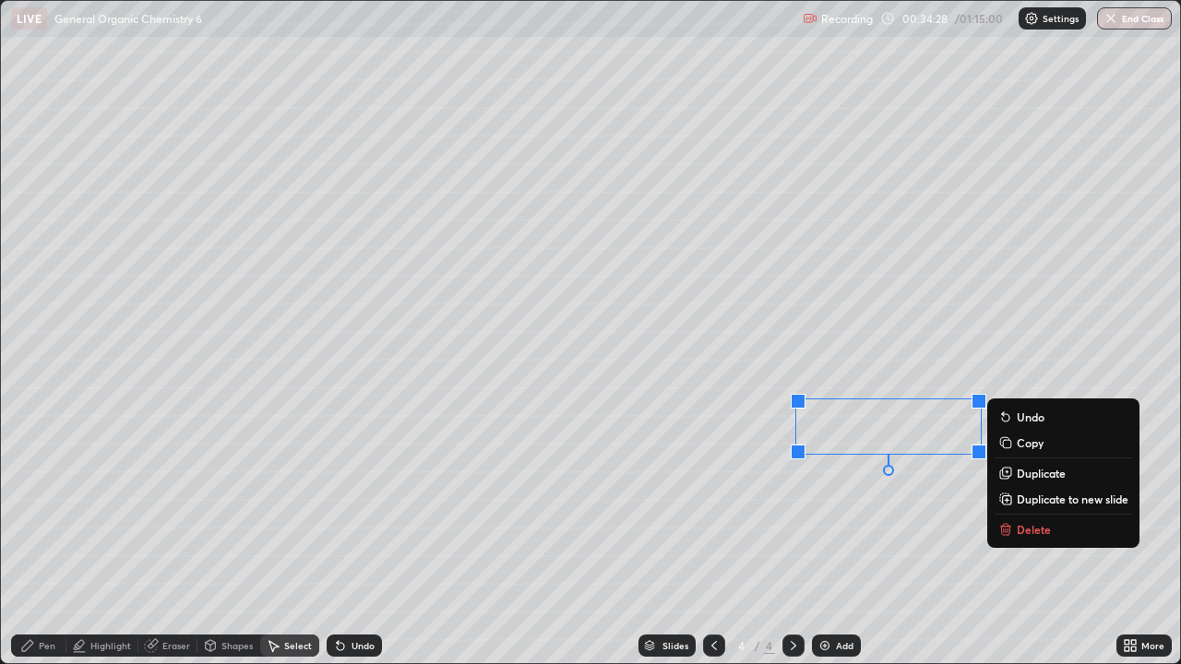
click at [46, 539] on div "Pen" at bounding box center [47, 645] width 17 height 9
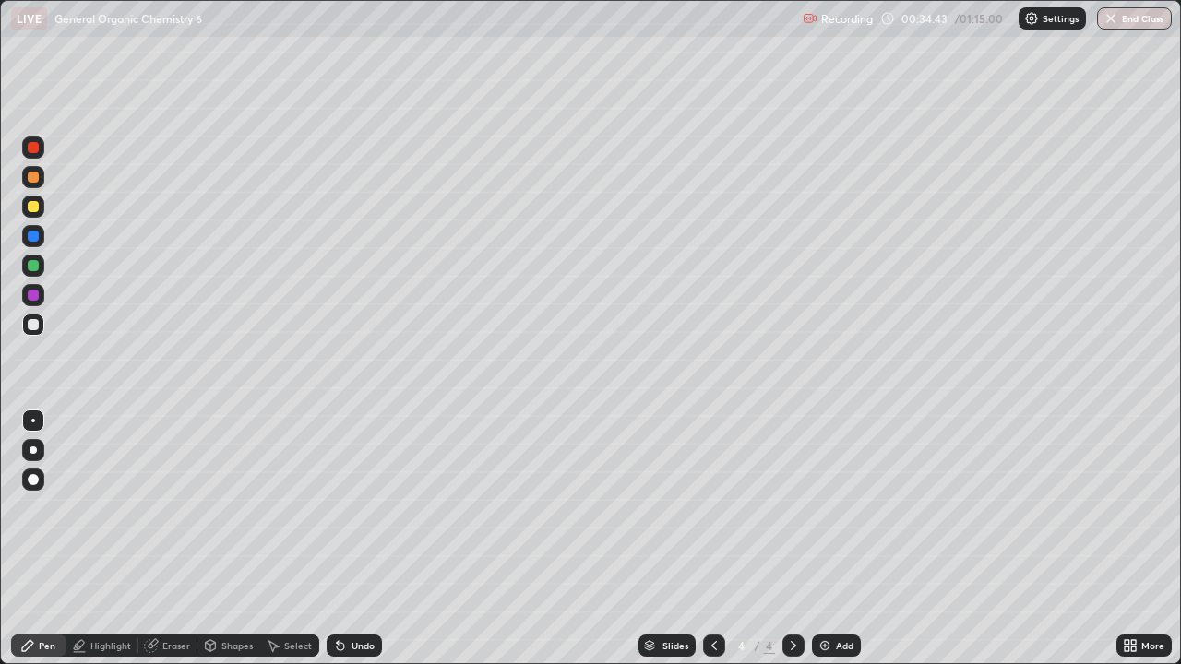
click at [363, 539] on div "Undo" at bounding box center [363, 645] width 23 height 9
click at [847, 539] on div "Add" at bounding box center [845, 645] width 18 height 9
click at [352, 539] on div "Undo" at bounding box center [363, 645] width 23 height 9
click at [356, 539] on div "Undo" at bounding box center [363, 645] width 23 height 9
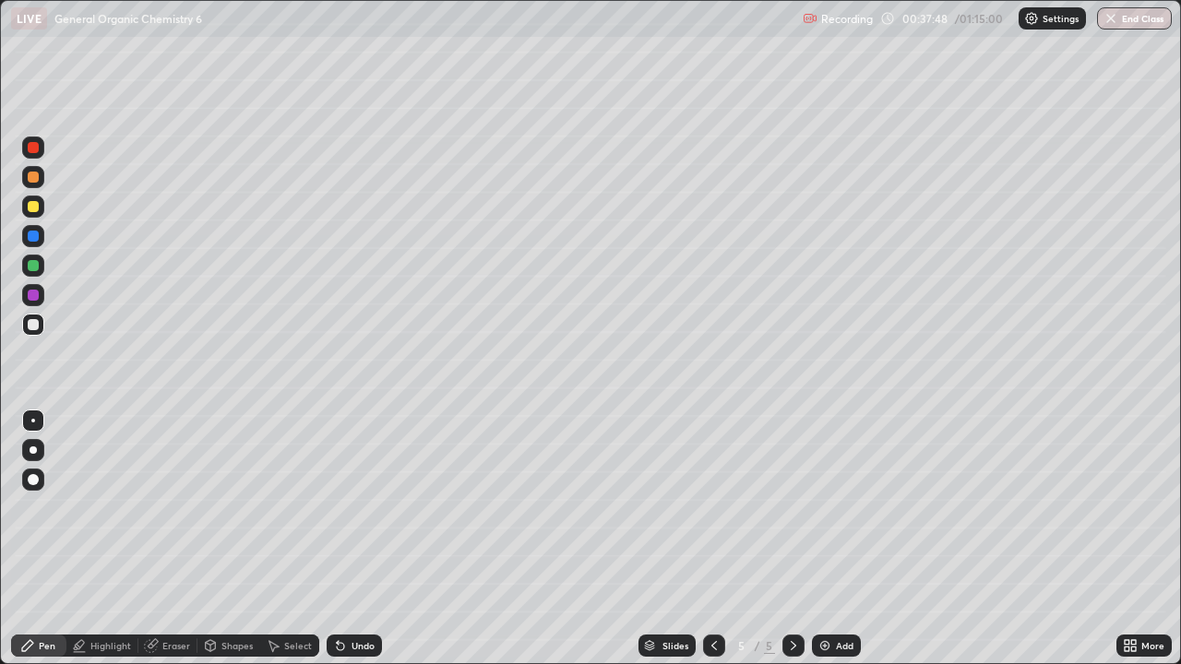
click at [352, 539] on div "Undo" at bounding box center [363, 645] width 23 height 9
click at [30, 297] on div at bounding box center [33, 295] width 11 height 11
click at [354, 539] on div "Undo" at bounding box center [363, 645] width 23 height 9
click at [352, 539] on div "Undo" at bounding box center [363, 645] width 23 height 9
click at [344, 539] on div "Undo" at bounding box center [354, 646] width 55 height 22
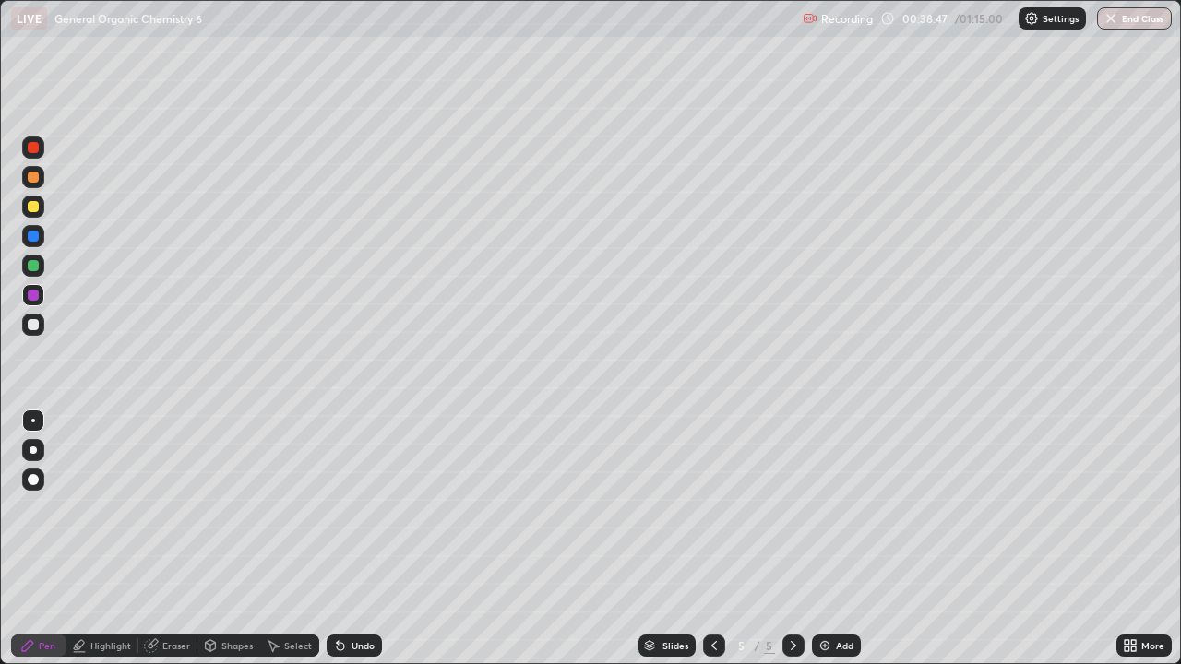
click at [342, 539] on icon at bounding box center [340, 645] width 15 height 15
click at [344, 539] on div "Undo" at bounding box center [354, 646] width 55 height 22
click at [30, 328] on div at bounding box center [33, 324] width 11 height 11
click at [711, 539] on icon at bounding box center [714, 645] width 15 height 15
click at [713, 539] on div at bounding box center [714, 646] width 22 height 22
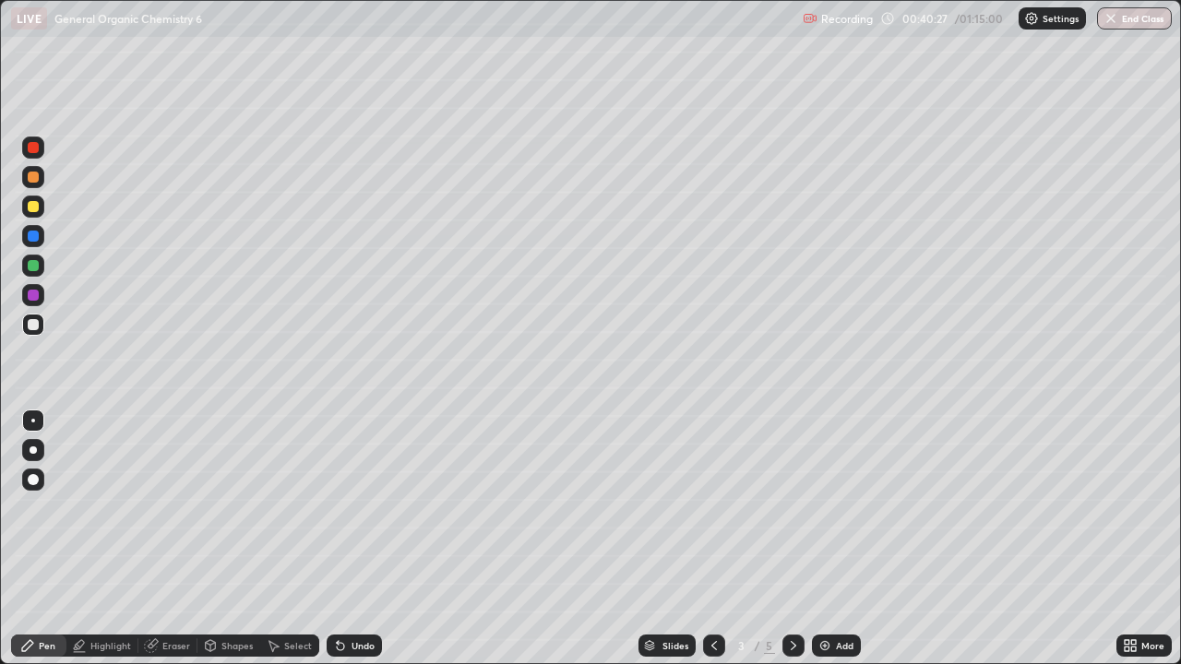
click at [796, 539] on icon at bounding box center [793, 645] width 15 height 15
click at [792, 539] on icon at bounding box center [793, 645] width 15 height 15
click at [185, 539] on div "Eraser" at bounding box center [176, 645] width 28 height 9
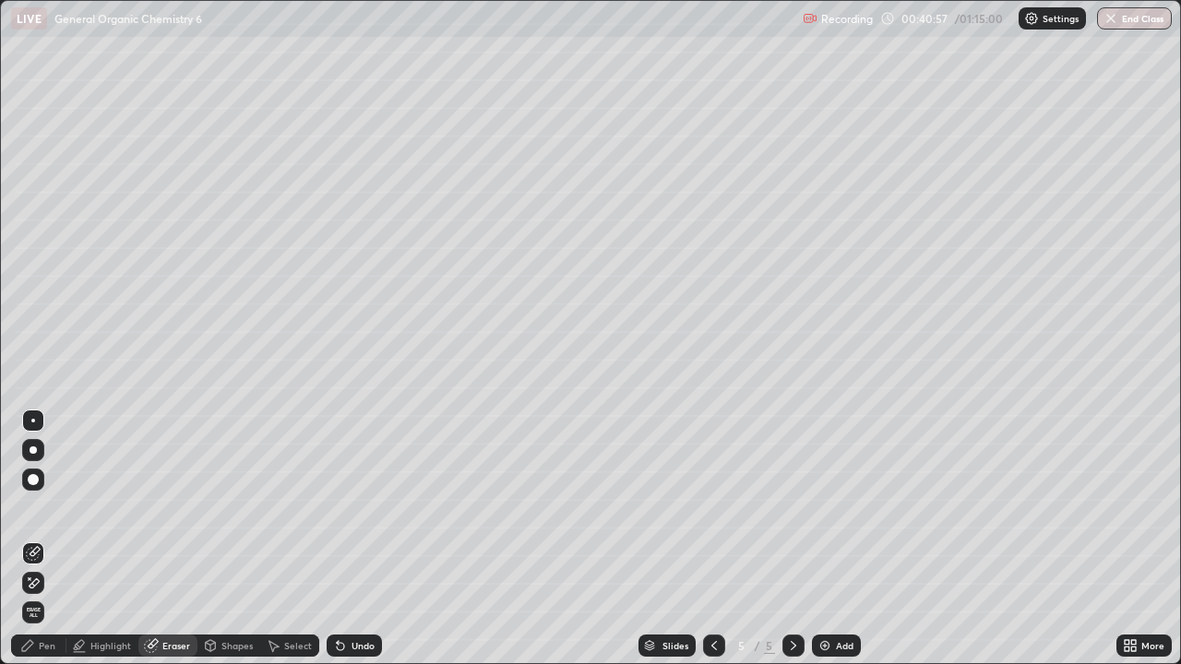
click at [46, 539] on div "Pen" at bounding box center [47, 645] width 17 height 9
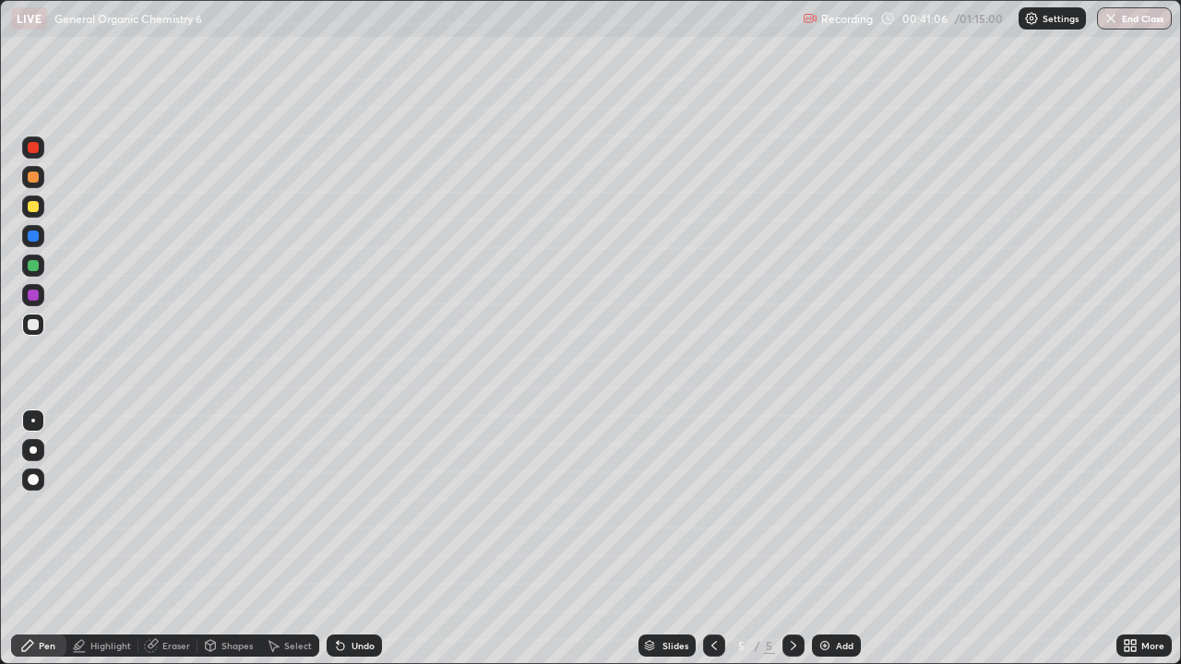
click at [712, 539] on icon at bounding box center [714, 645] width 15 height 15
click at [791, 539] on icon at bounding box center [794, 645] width 6 height 9
click at [792, 539] on icon at bounding box center [793, 645] width 15 height 15
click at [176, 539] on div "Eraser" at bounding box center [176, 645] width 28 height 9
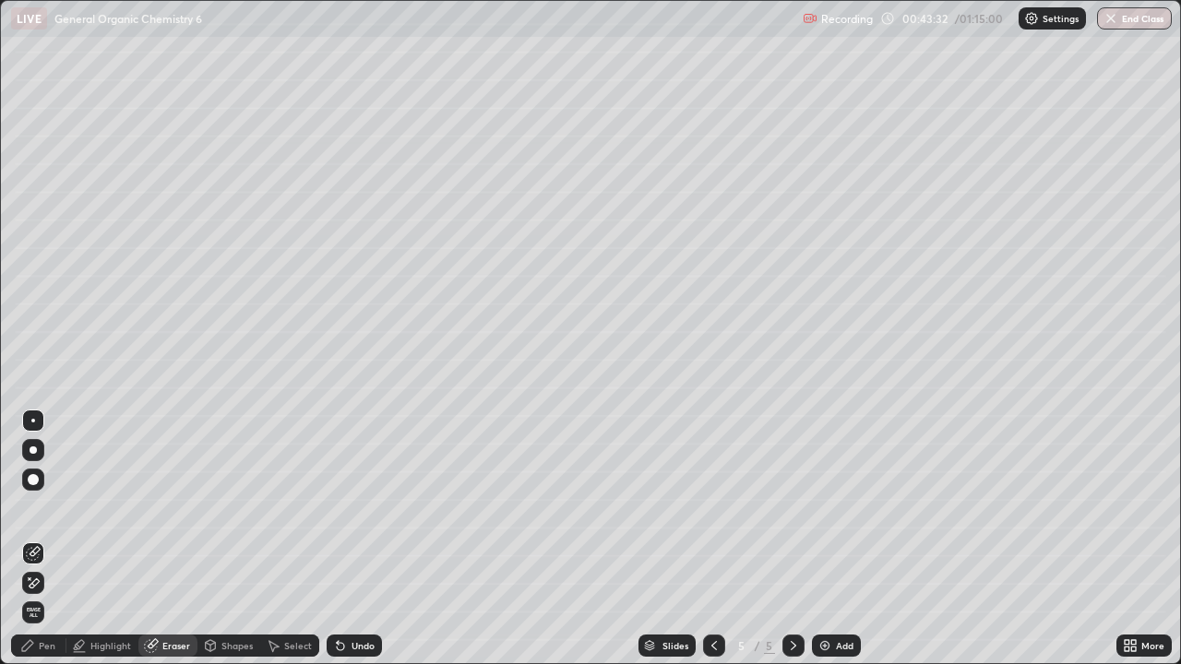
click at [838, 539] on div "Add" at bounding box center [845, 645] width 18 height 9
click at [38, 539] on div "Pen" at bounding box center [38, 646] width 55 height 22
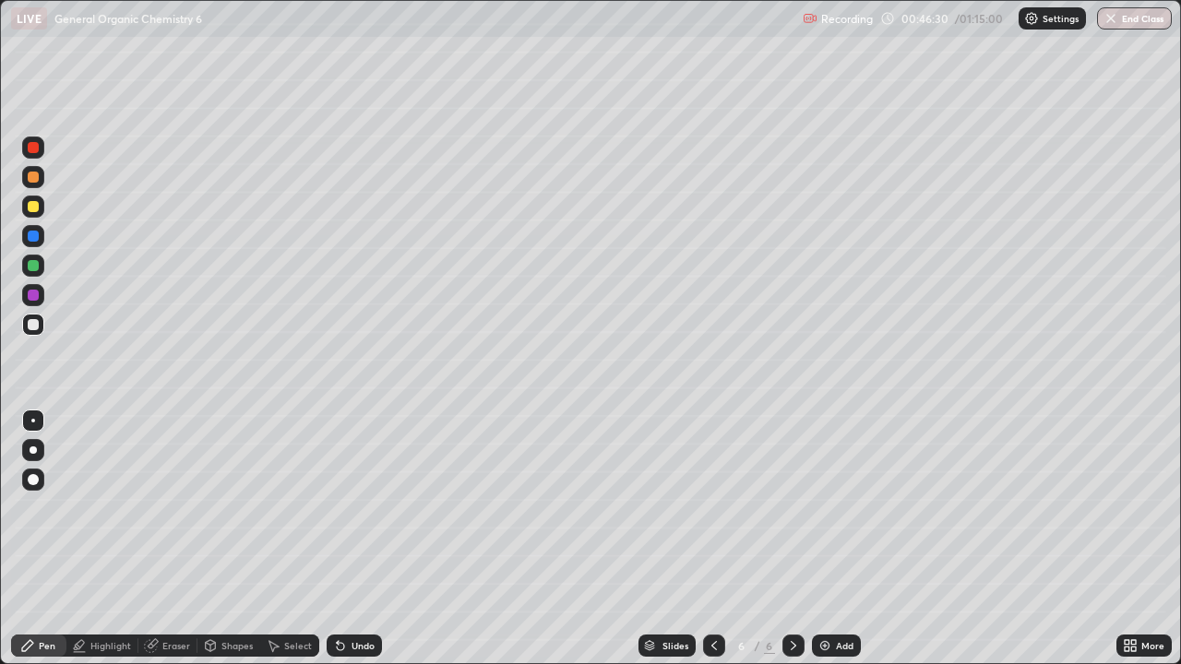
click at [30, 158] on div at bounding box center [33, 148] width 22 height 22
click at [30, 263] on div at bounding box center [33, 265] width 11 height 11
click at [43, 301] on div at bounding box center [33, 295] width 22 height 22
click at [352, 539] on div "Undo" at bounding box center [363, 645] width 23 height 9
click at [344, 539] on icon at bounding box center [340, 645] width 15 height 15
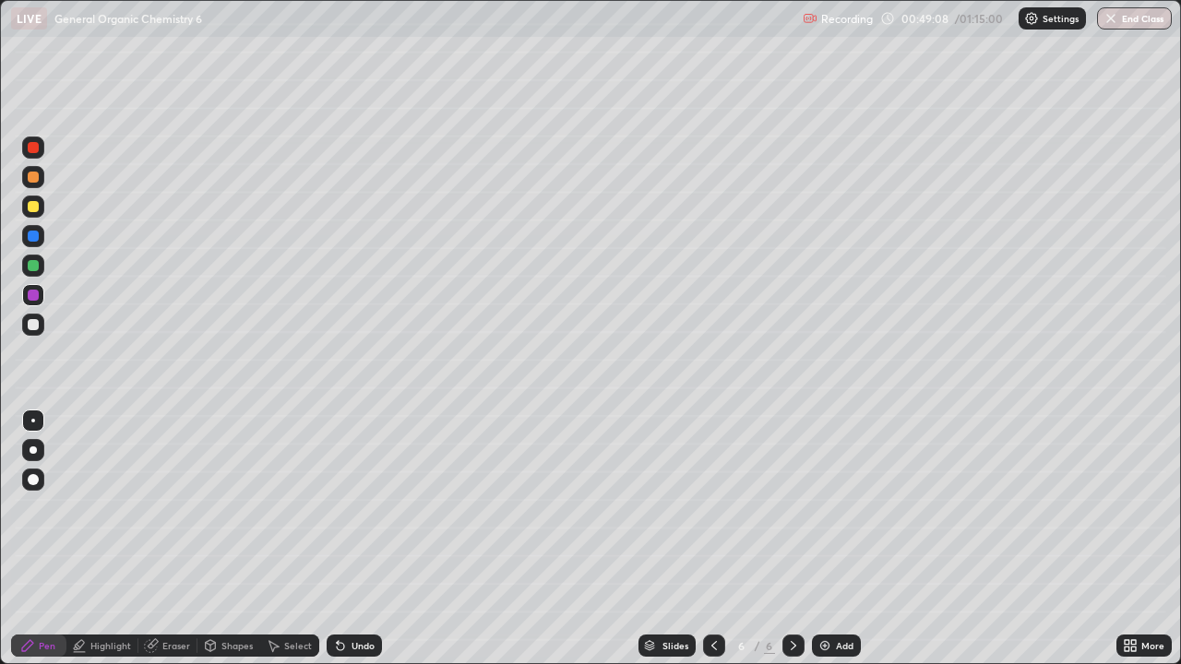
click at [338, 539] on icon at bounding box center [340, 646] width 7 height 7
click at [337, 539] on icon at bounding box center [338, 642] width 2 height 2
click at [340, 539] on icon at bounding box center [340, 645] width 15 height 15
click at [338, 539] on icon at bounding box center [340, 646] width 7 height 7
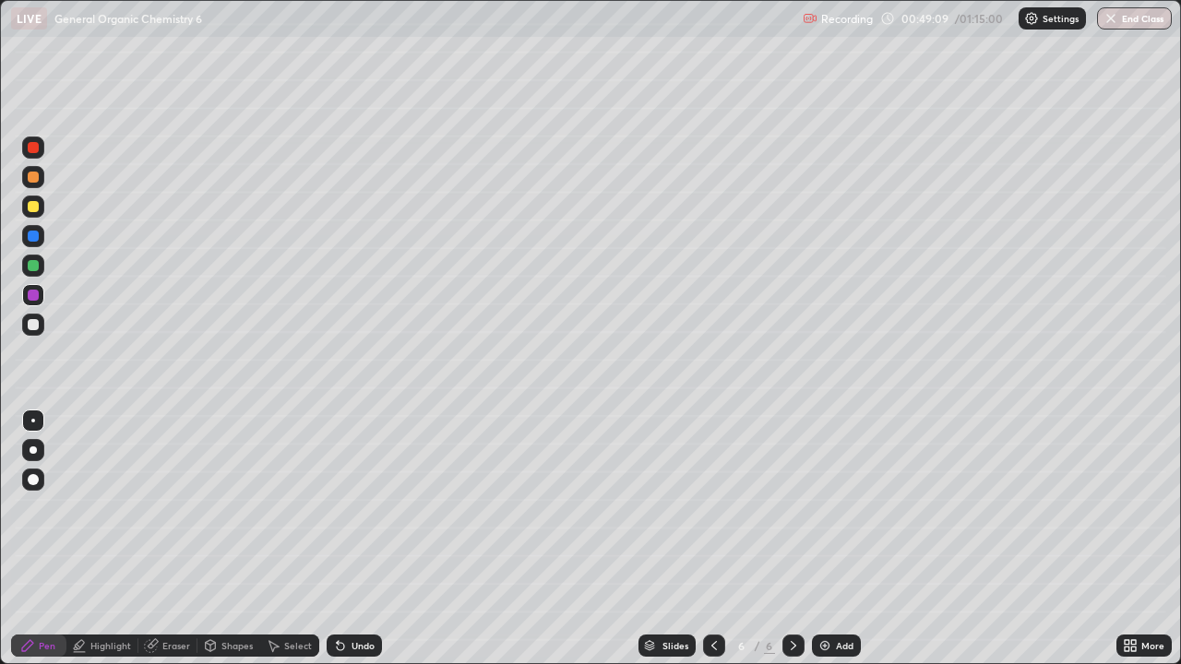
click at [343, 539] on icon at bounding box center [340, 645] width 15 height 15
click at [344, 539] on icon at bounding box center [340, 645] width 15 height 15
click at [345, 539] on icon at bounding box center [340, 645] width 15 height 15
click at [344, 539] on icon at bounding box center [340, 645] width 15 height 15
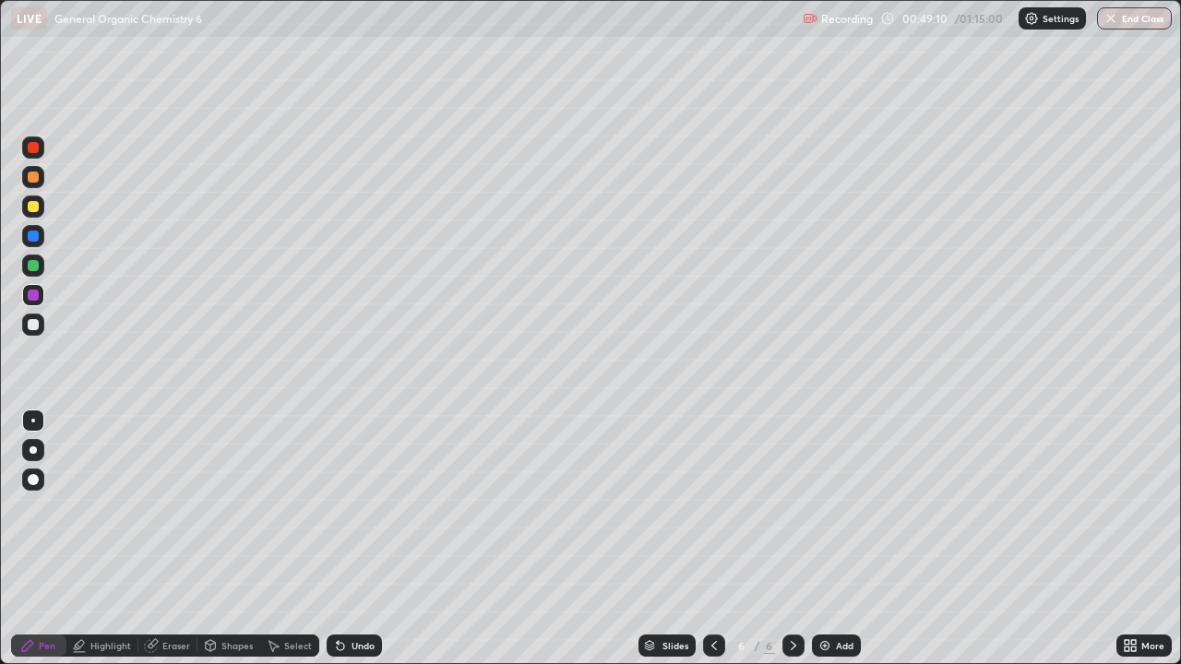
click at [345, 539] on icon at bounding box center [340, 645] width 15 height 15
click at [344, 539] on icon at bounding box center [340, 645] width 15 height 15
click at [338, 539] on icon at bounding box center [340, 646] width 7 height 7
click at [343, 539] on icon at bounding box center [340, 645] width 15 height 15
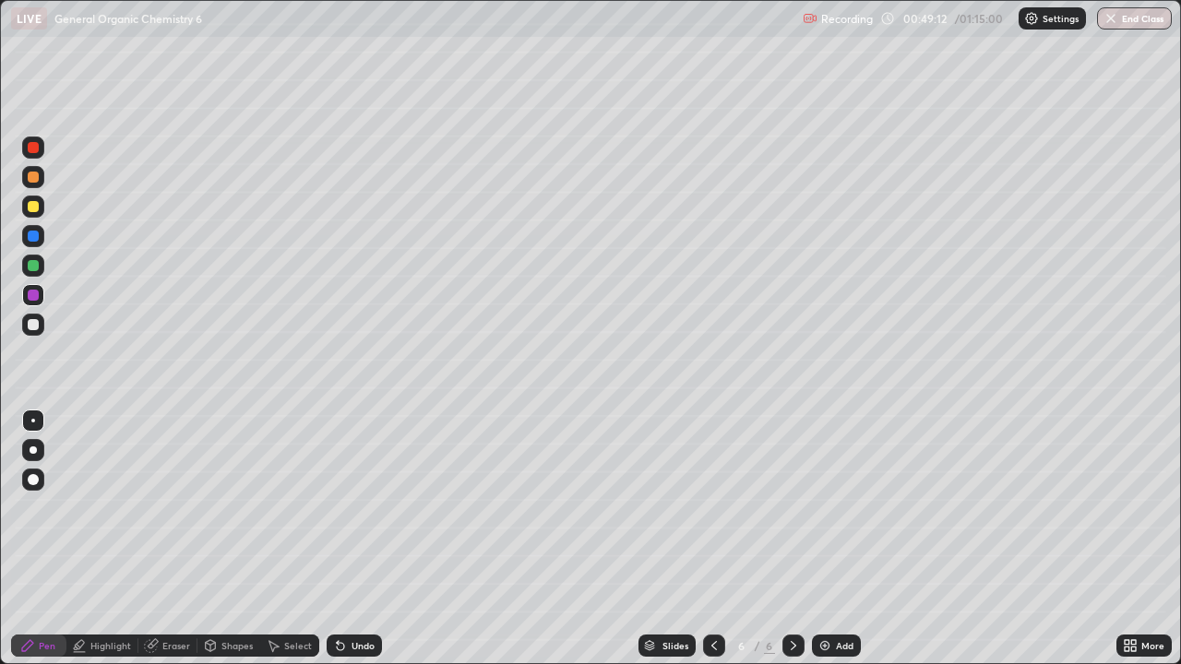
click at [339, 539] on icon at bounding box center [340, 646] width 7 height 7
click at [340, 539] on icon at bounding box center [340, 646] width 7 height 7
click at [338, 539] on icon at bounding box center [340, 646] width 7 height 7
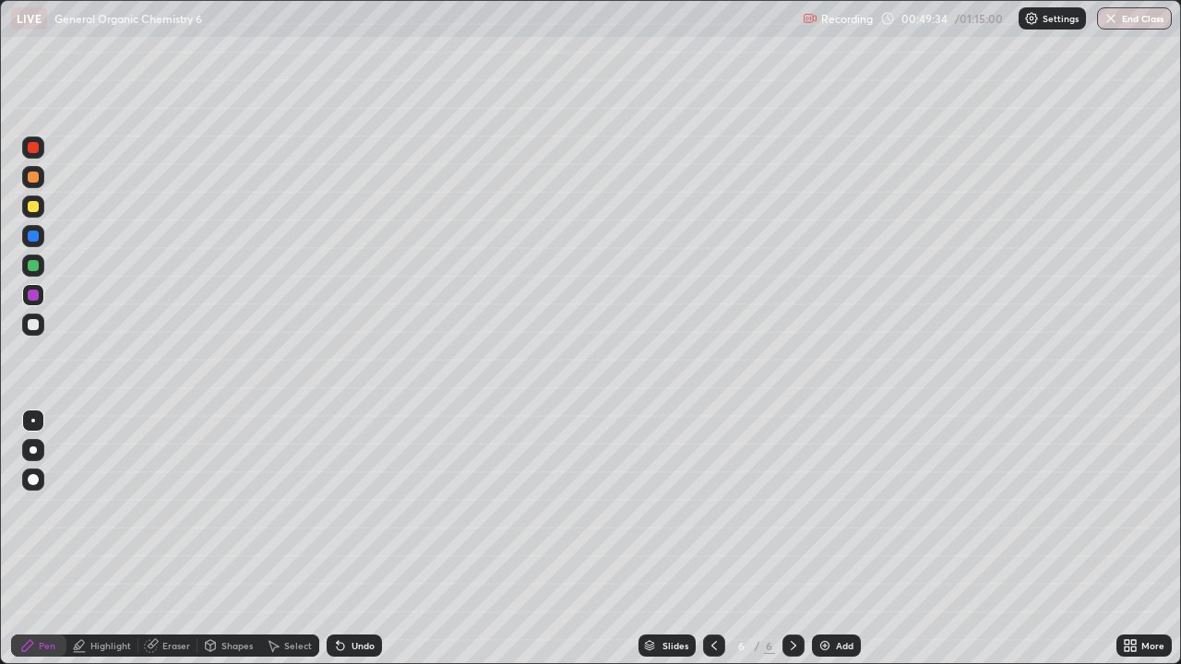
click at [344, 539] on div "Undo" at bounding box center [354, 646] width 55 height 22
click at [345, 539] on div "Undo" at bounding box center [354, 646] width 55 height 22
click at [348, 539] on div "Undo" at bounding box center [354, 646] width 55 height 22
click at [346, 539] on div "Undo" at bounding box center [354, 646] width 55 height 22
click at [352, 539] on div "Undo" at bounding box center [363, 645] width 23 height 9
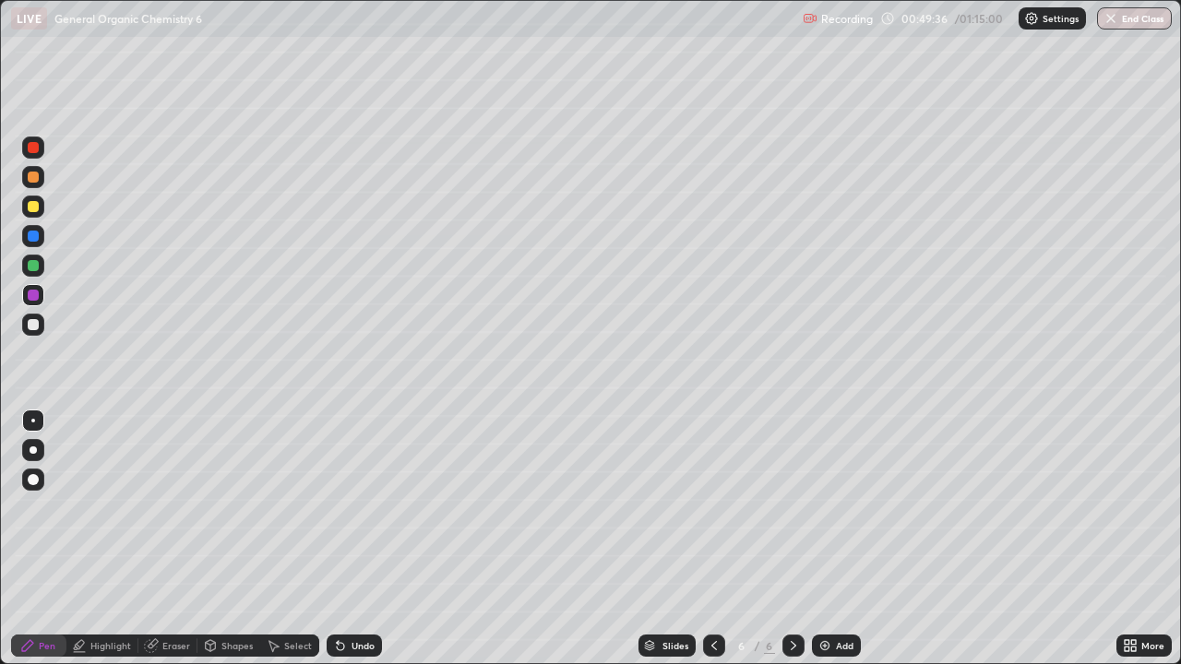
click at [353, 539] on div "Undo" at bounding box center [363, 645] width 23 height 9
click at [353, 539] on div "Undo" at bounding box center [354, 646] width 55 height 22
click at [346, 539] on div "Undo" at bounding box center [354, 646] width 55 height 22
click at [345, 539] on div "Undo" at bounding box center [354, 646] width 55 height 22
click at [172, 539] on div "Eraser" at bounding box center [176, 645] width 28 height 9
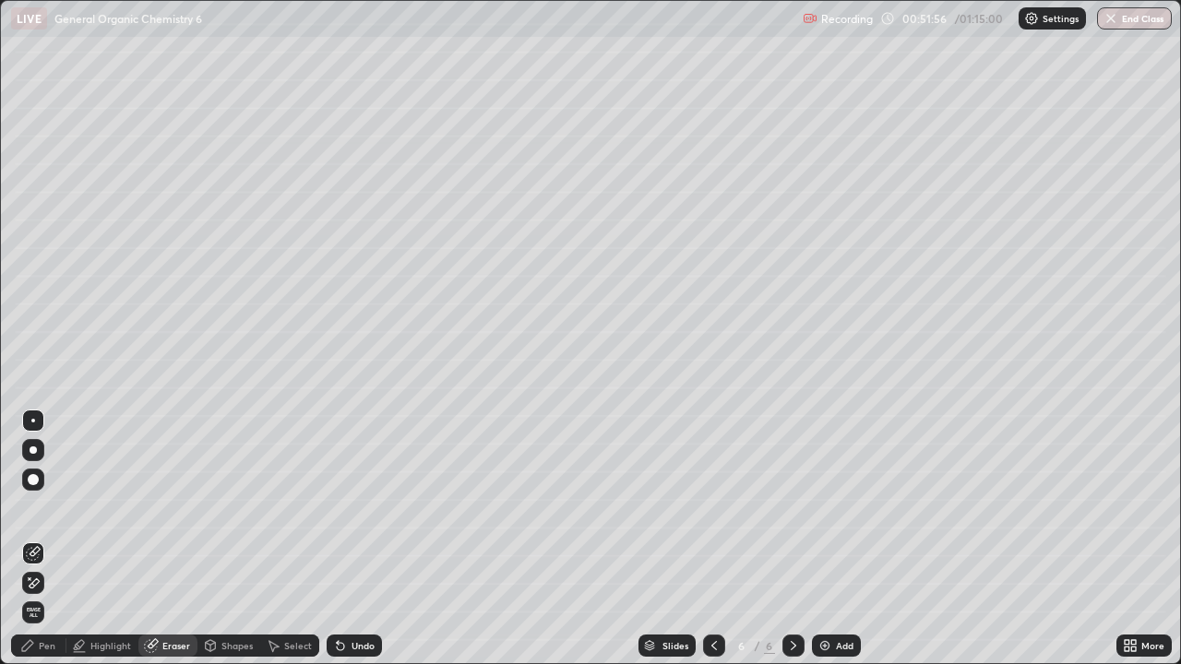
click at [32, 539] on div "Pen" at bounding box center [38, 646] width 55 height 22
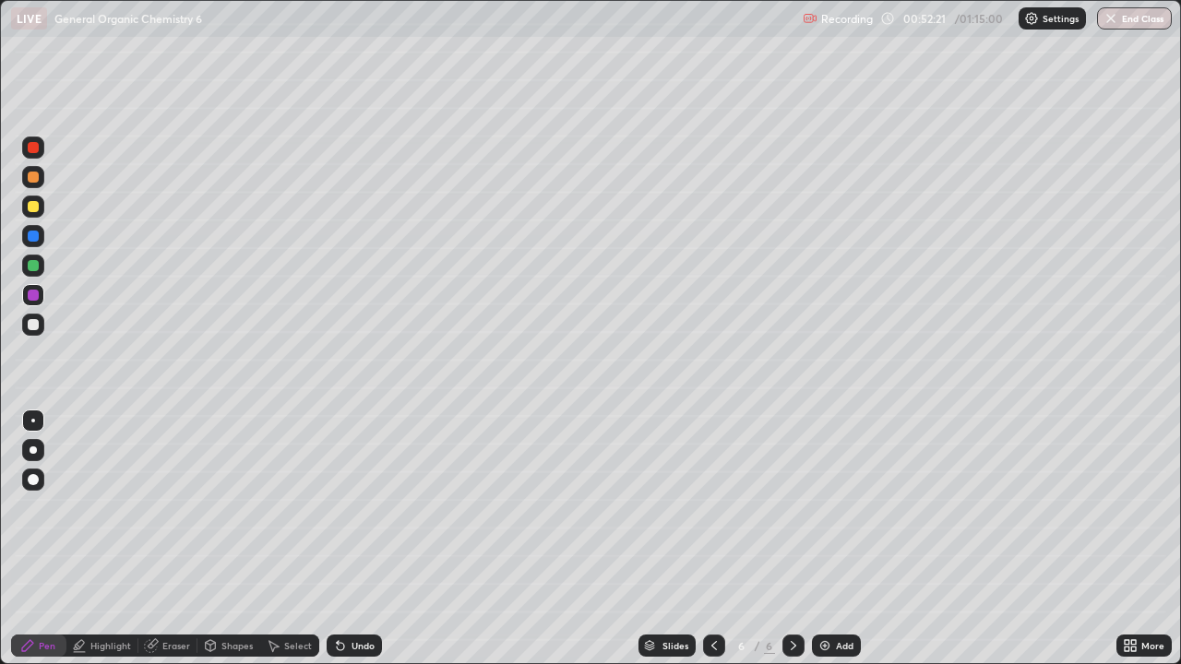
click at [353, 539] on div "Undo" at bounding box center [354, 646] width 55 height 22
click at [352, 539] on div "Undo" at bounding box center [354, 646] width 55 height 22
click at [351, 539] on div "Undo" at bounding box center [354, 646] width 55 height 22
click at [350, 539] on div "Undo" at bounding box center [354, 646] width 55 height 22
click at [351, 539] on div "Undo" at bounding box center [354, 646] width 55 height 22
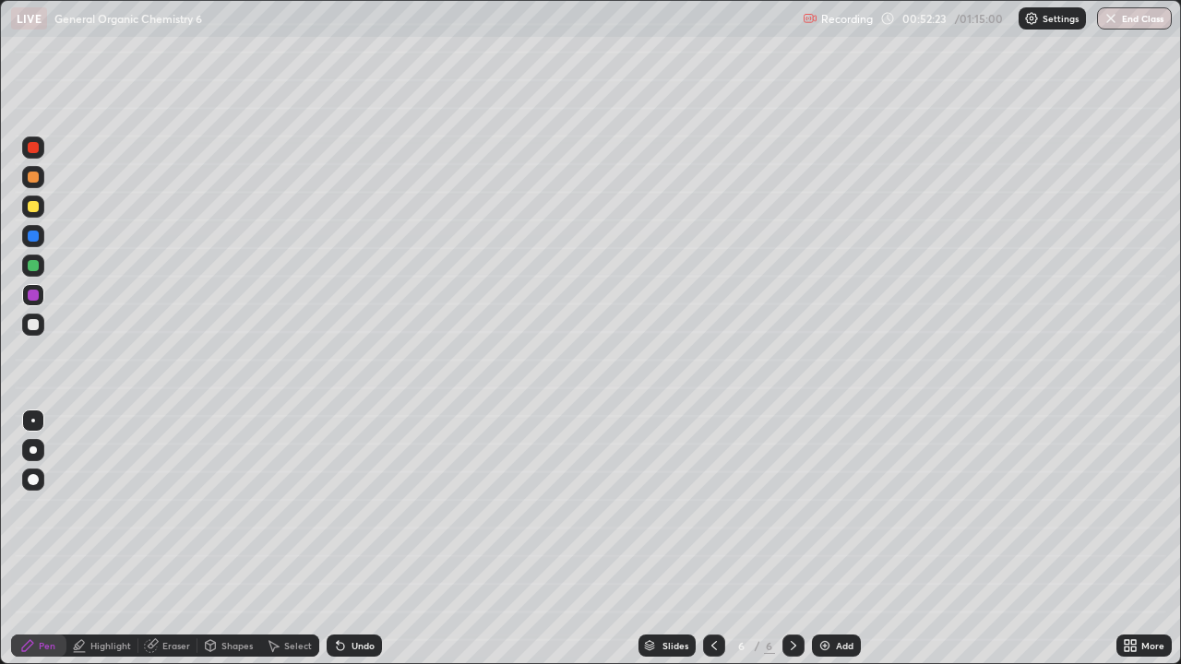
click at [351, 539] on div "Undo" at bounding box center [354, 646] width 55 height 22
click at [35, 327] on div at bounding box center [33, 324] width 11 height 11
click at [29, 178] on div at bounding box center [33, 177] width 11 height 11
click at [712, 539] on icon at bounding box center [714, 645] width 15 height 15
click at [718, 539] on icon at bounding box center [714, 645] width 15 height 15
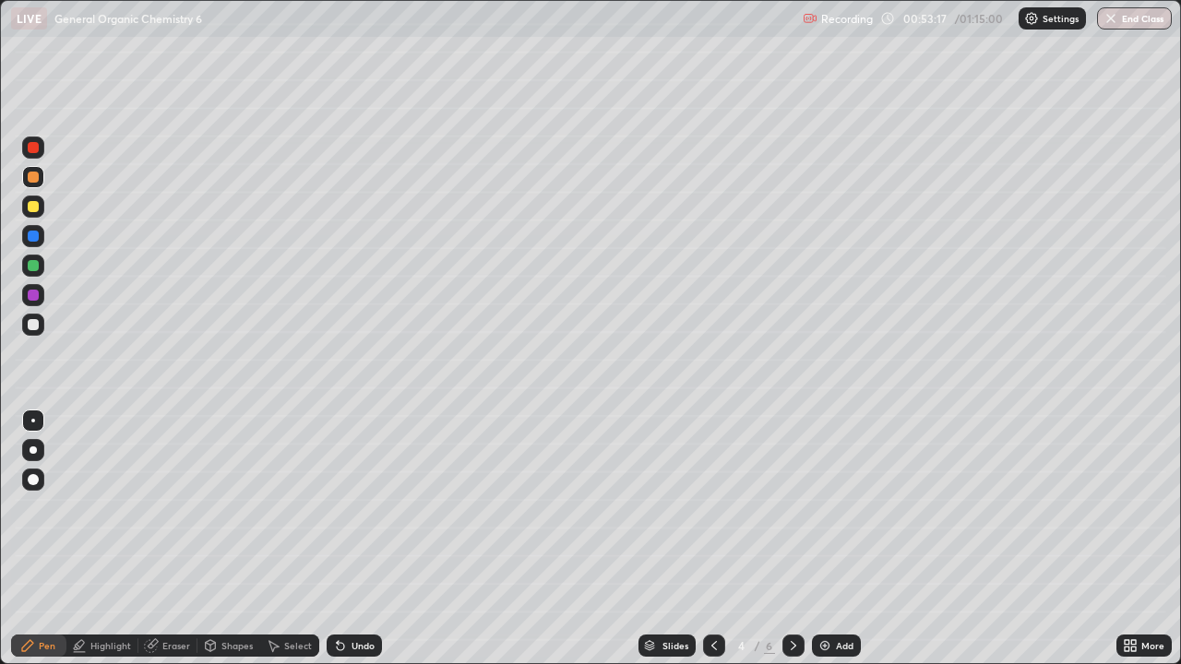
click at [712, 539] on icon at bounding box center [714, 645] width 6 height 9
click at [791, 539] on icon at bounding box center [793, 645] width 15 height 15
click at [795, 539] on icon at bounding box center [793, 645] width 15 height 15
click at [792, 539] on icon at bounding box center [793, 645] width 15 height 15
click at [841, 539] on div "Add" at bounding box center [845, 645] width 18 height 9
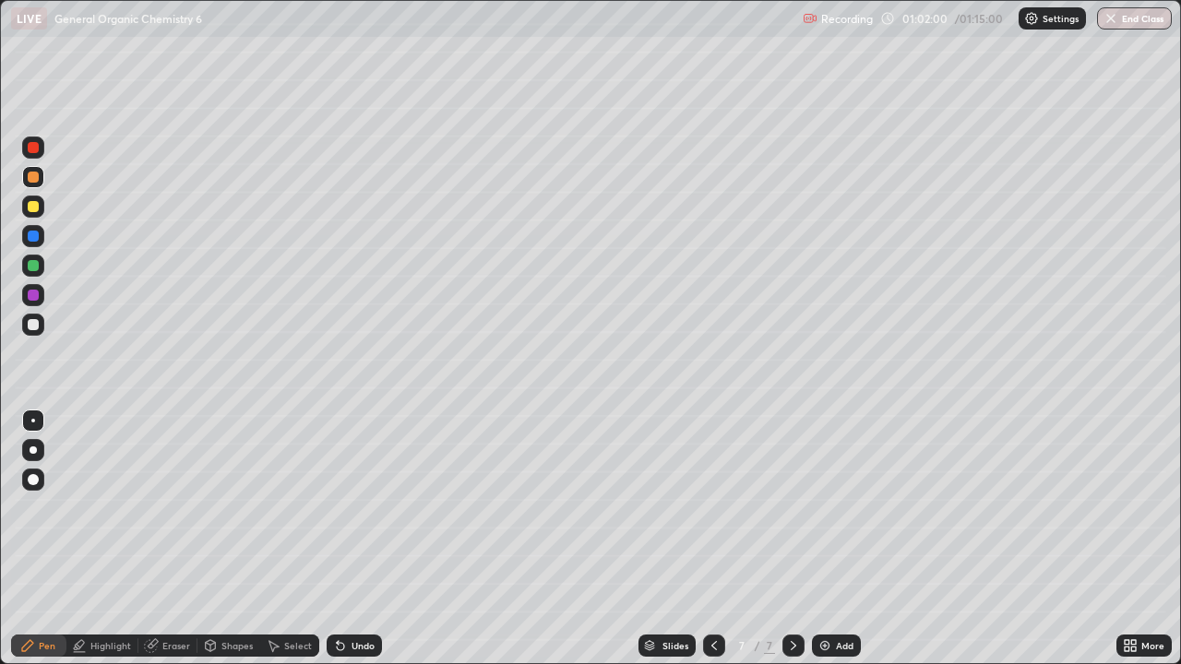
click at [36, 267] on div at bounding box center [33, 265] width 11 height 11
click at [30, 208] on div at bounding box center [33, 206] width 11 height 11
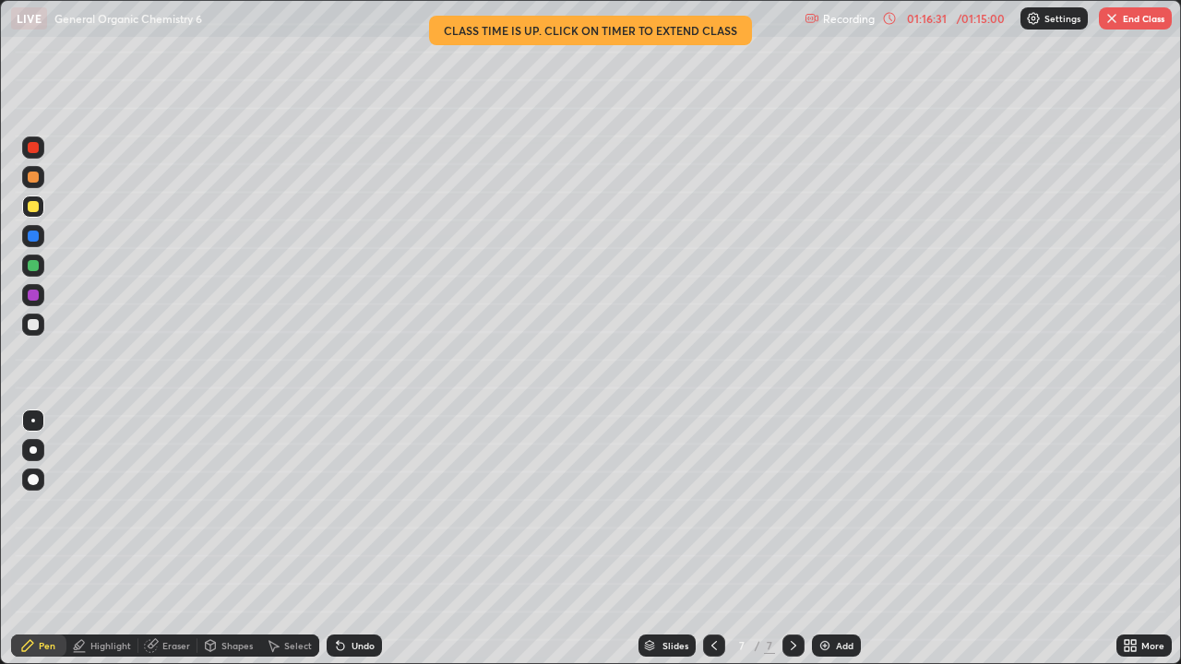
click at [714, 539] on icon at bounding box center [714, 645] width 15 height 15
click at [792, 539] on icon at bounding box center [793, 645] width 15 height 15
click at [859, 539] on div at bounding box center [443, 332] width 886 height 664
